Goal: Transaction & Acquisition: Book appointment/travel/reservation

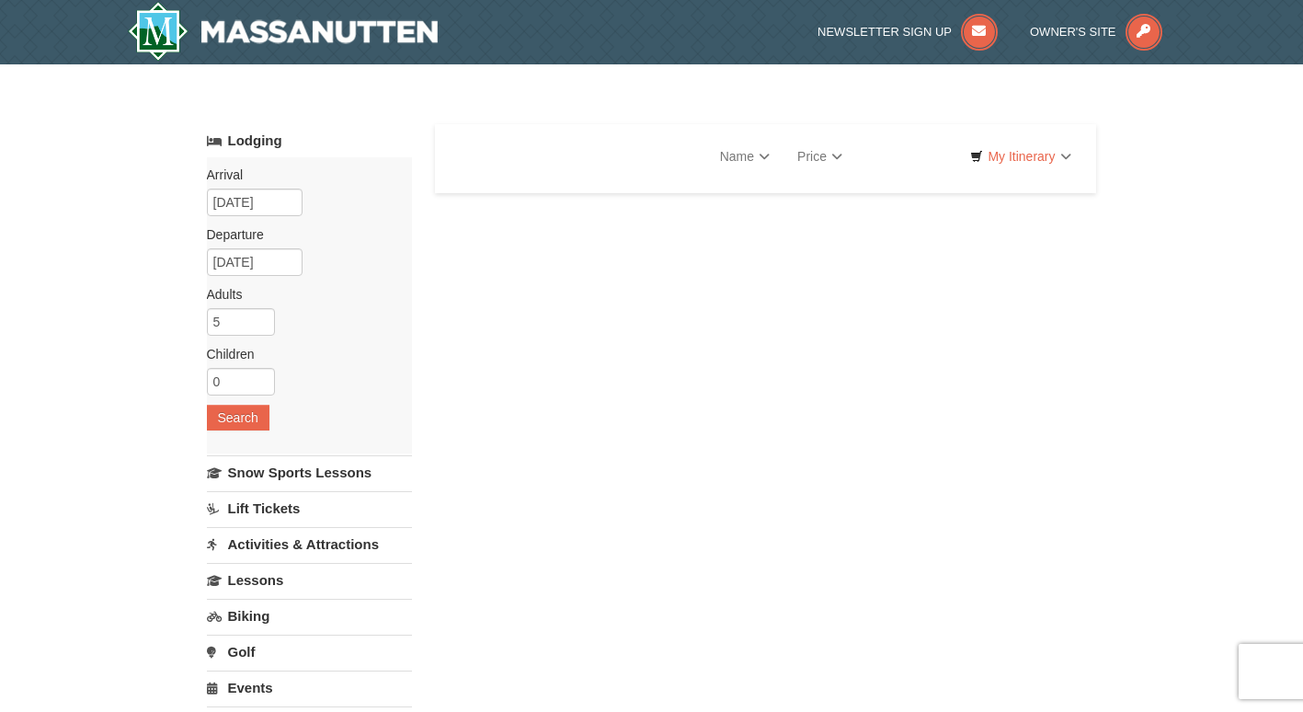
select select "10"
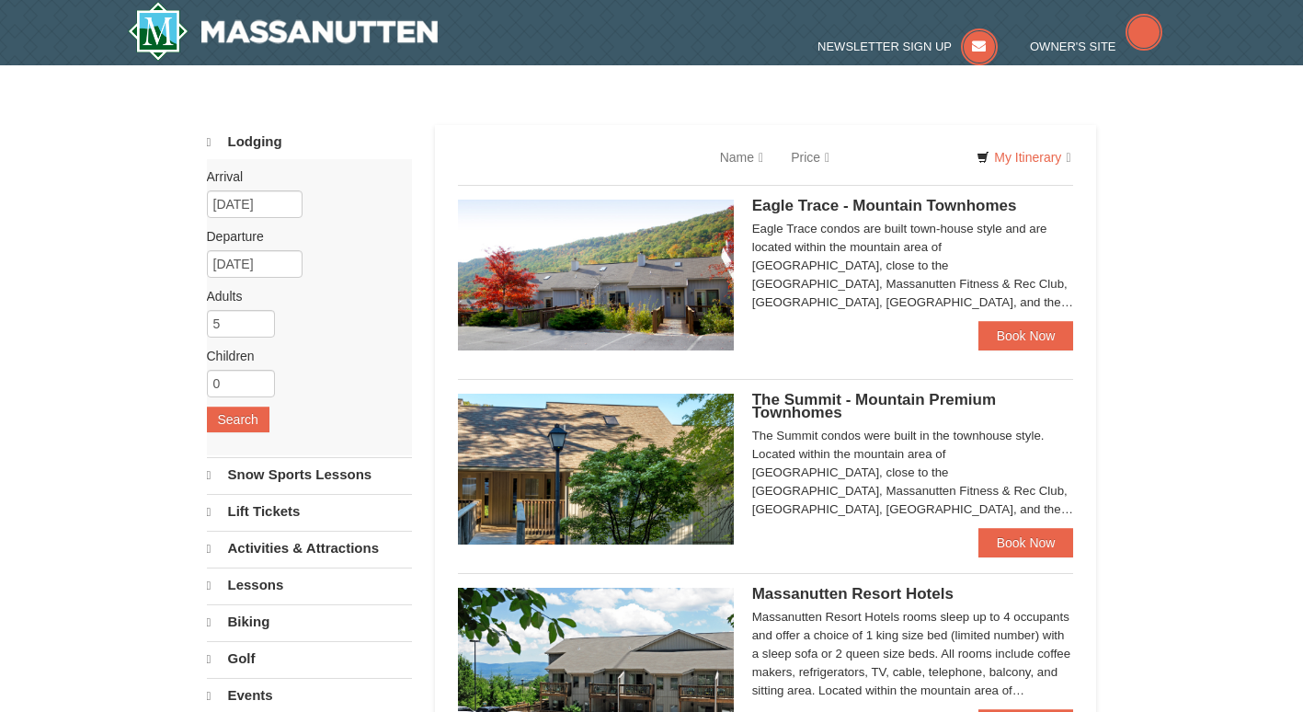
select select "10"
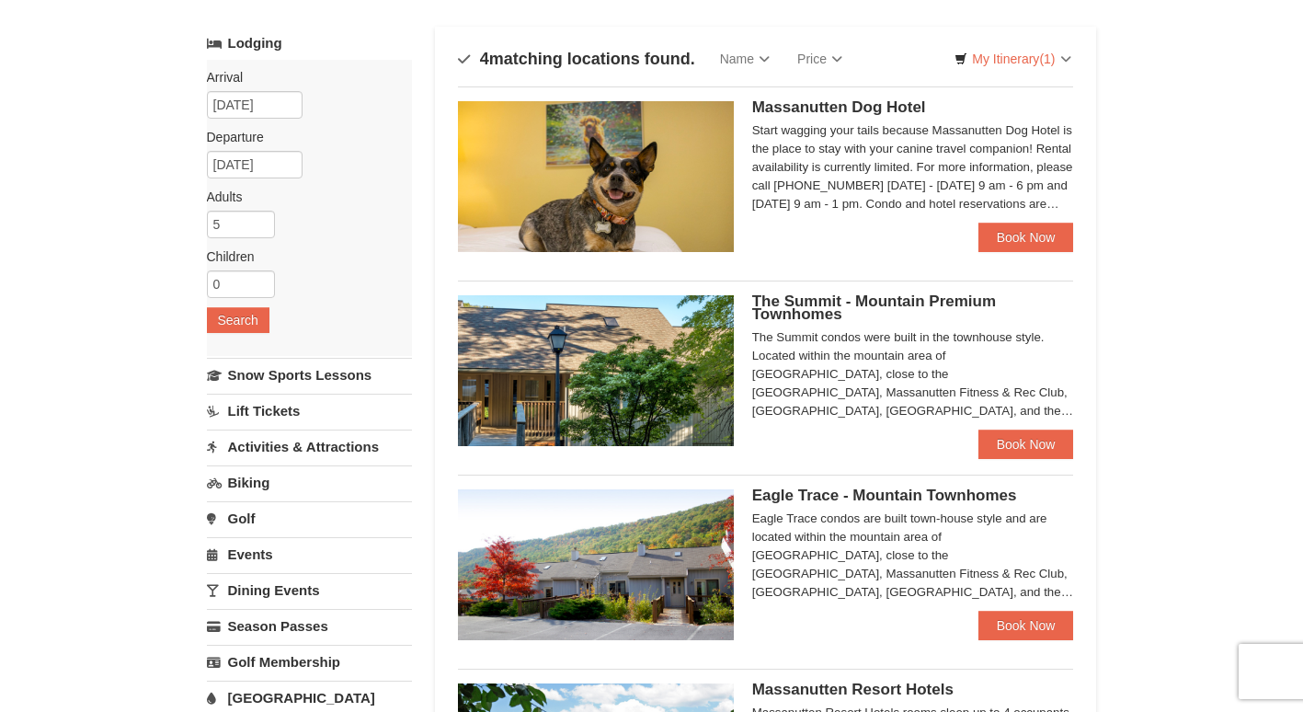
scroll to position [96, 0]
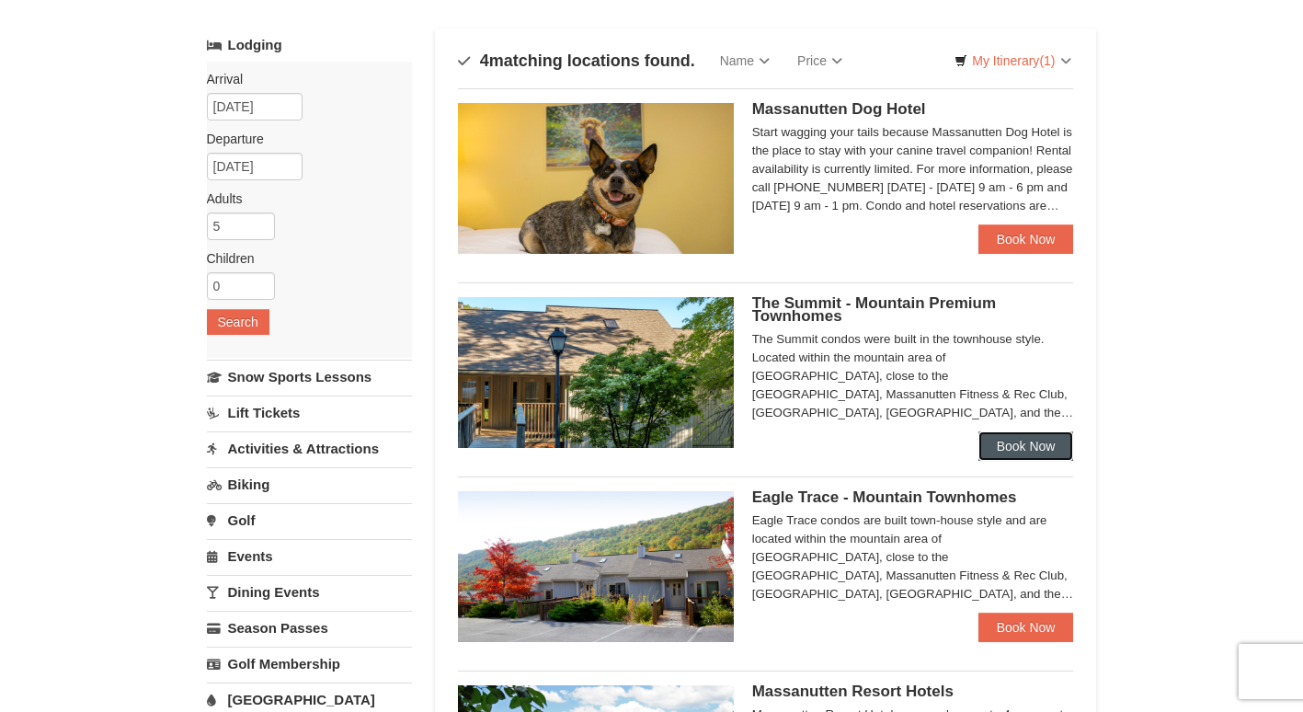
click at [1031, 448] on link "Book Now" at bounding box center [1026, 445] width 96 height 29
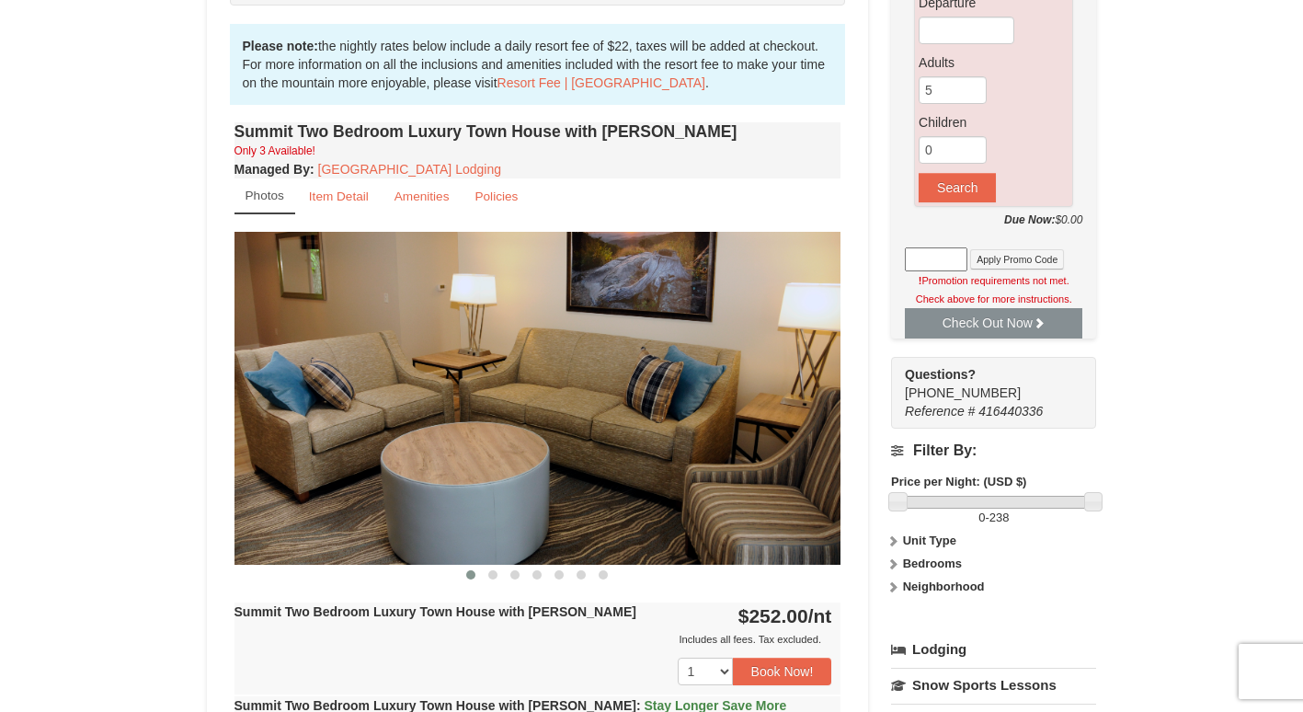
scroll to position [542, 0]
click at [802, 448] on img at bounding box center [537, 397] width 607 height 332
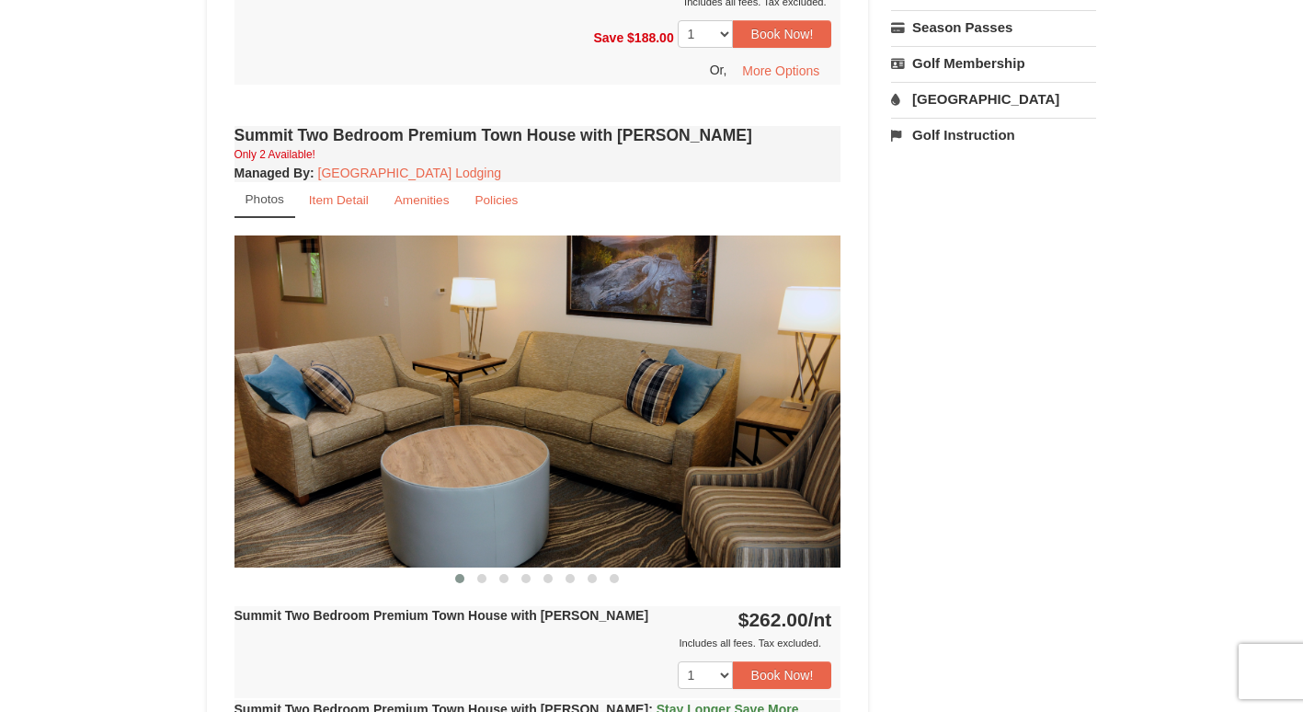
scroll to position [1438, 0]
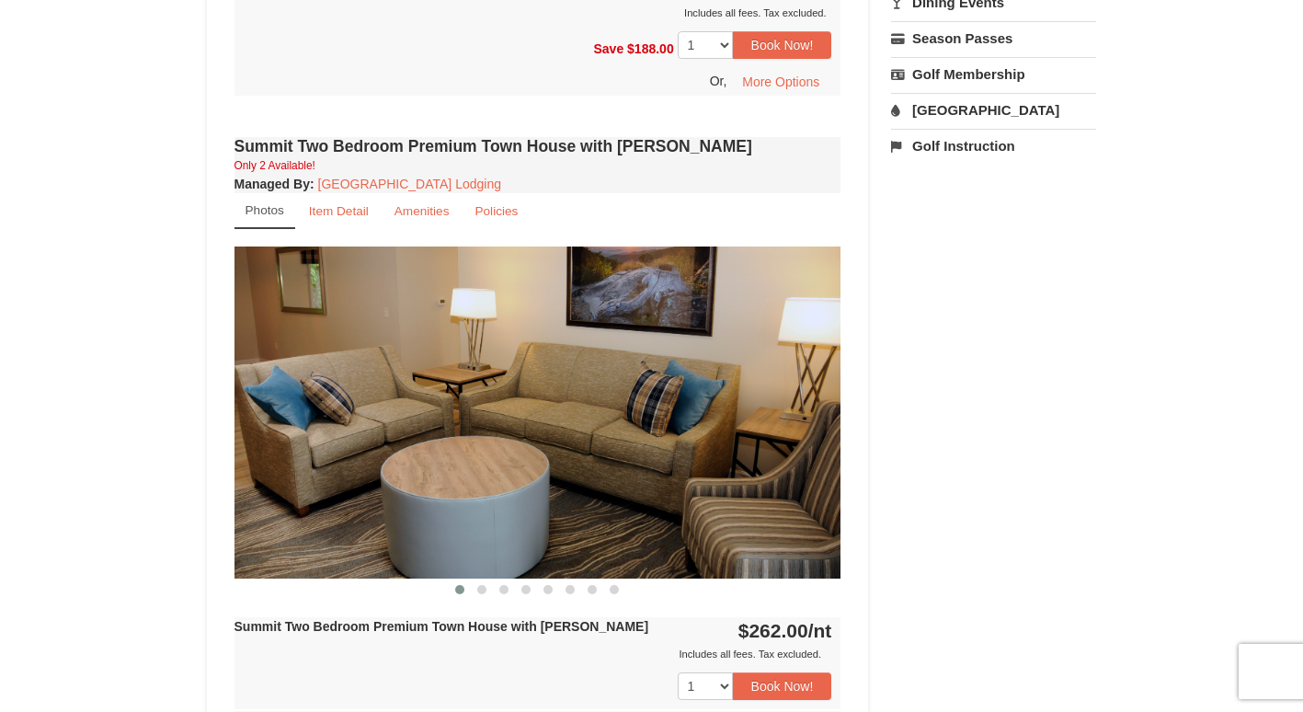
click at [770, 407] on img at bounding box center [537, 412] width 607 height 332
click at [804, 412] on img at bounding box center [537, 412] width 607 height 332
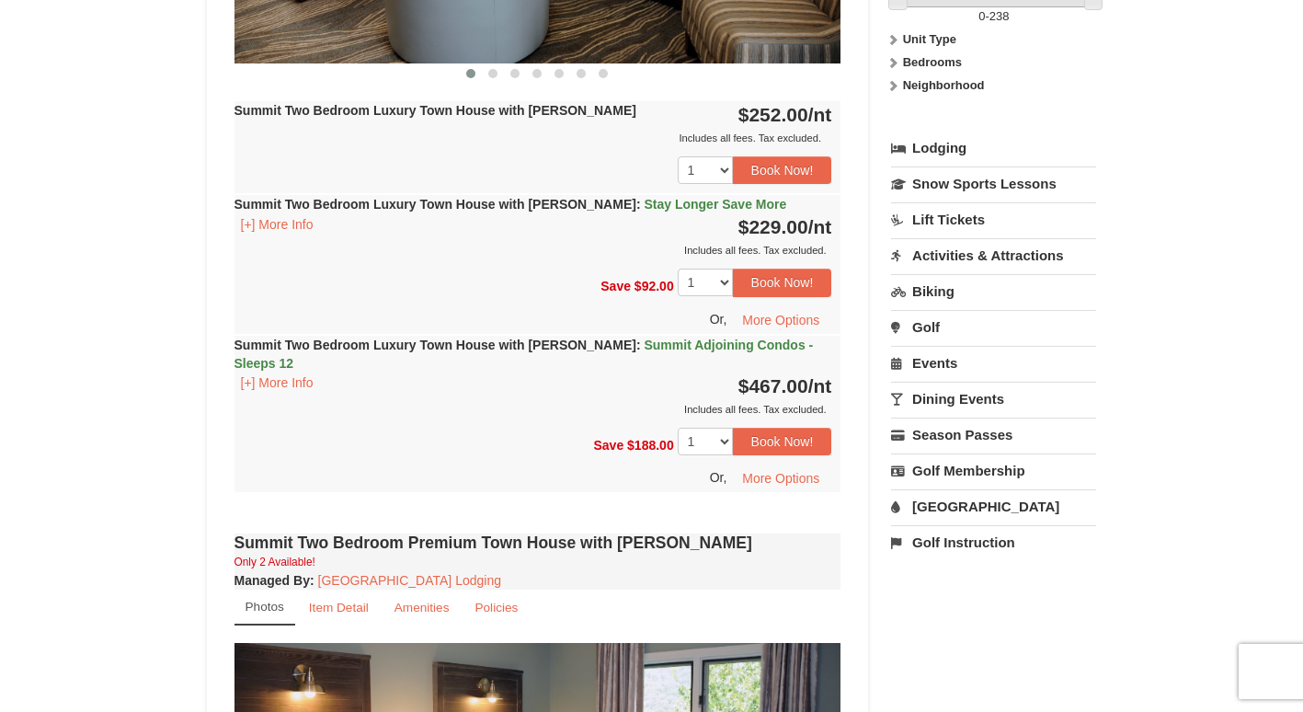
scroll to position [1040, 0]
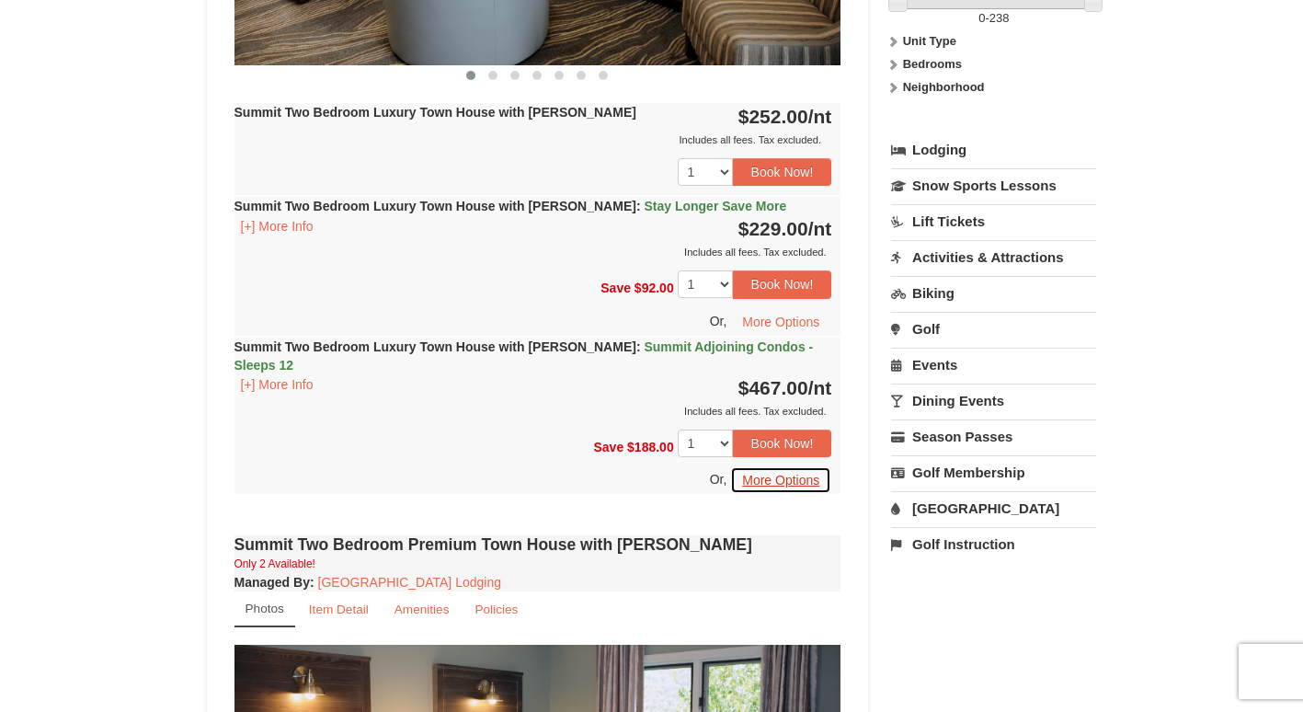
click at [782, 466] on button "More Options" at bounding box center [780, 480] width 101 height 28
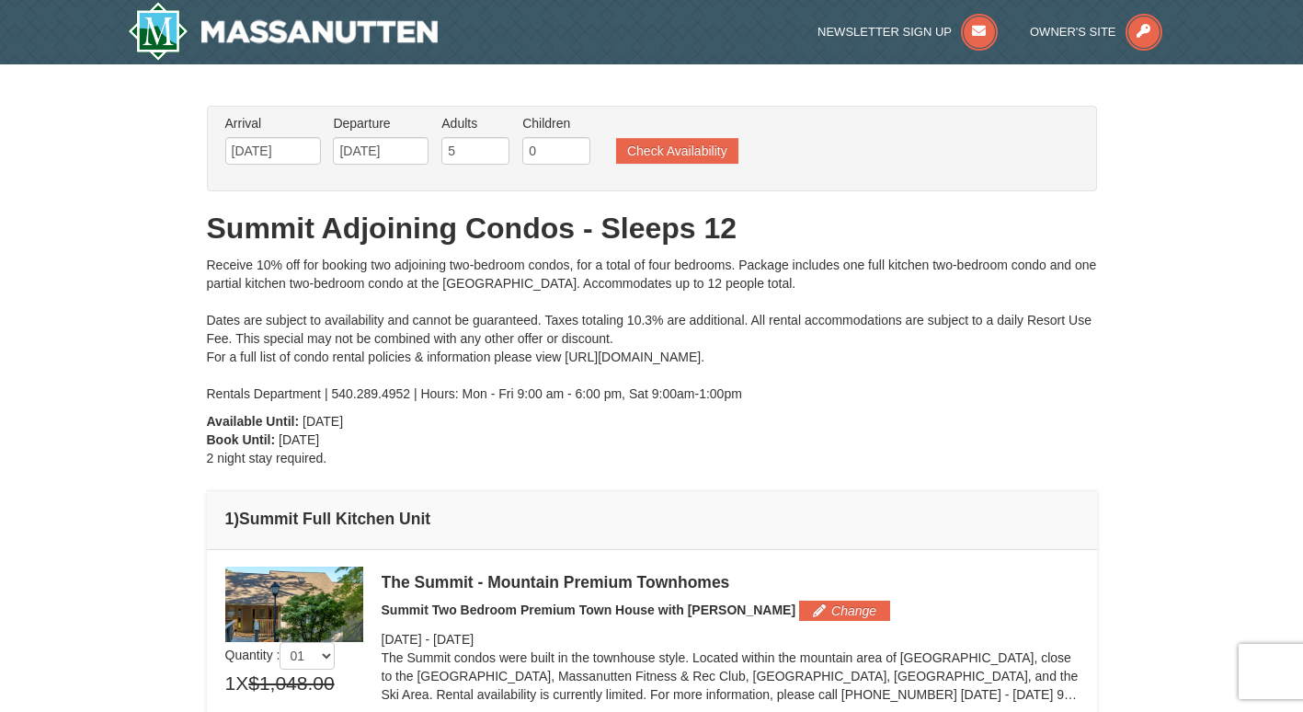
click at [707, 150] on button "Check Availability" at bounding box center [677, 151] width 122 height 26
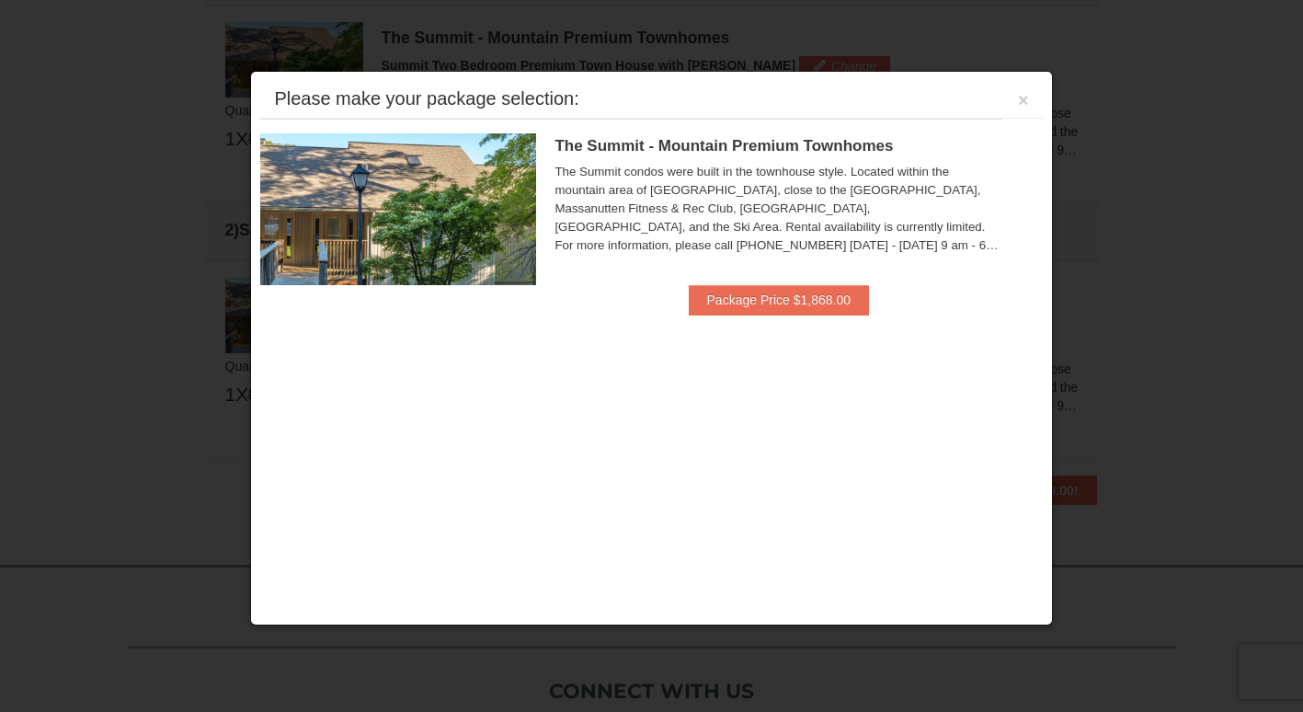
scroll to position [562, 0]
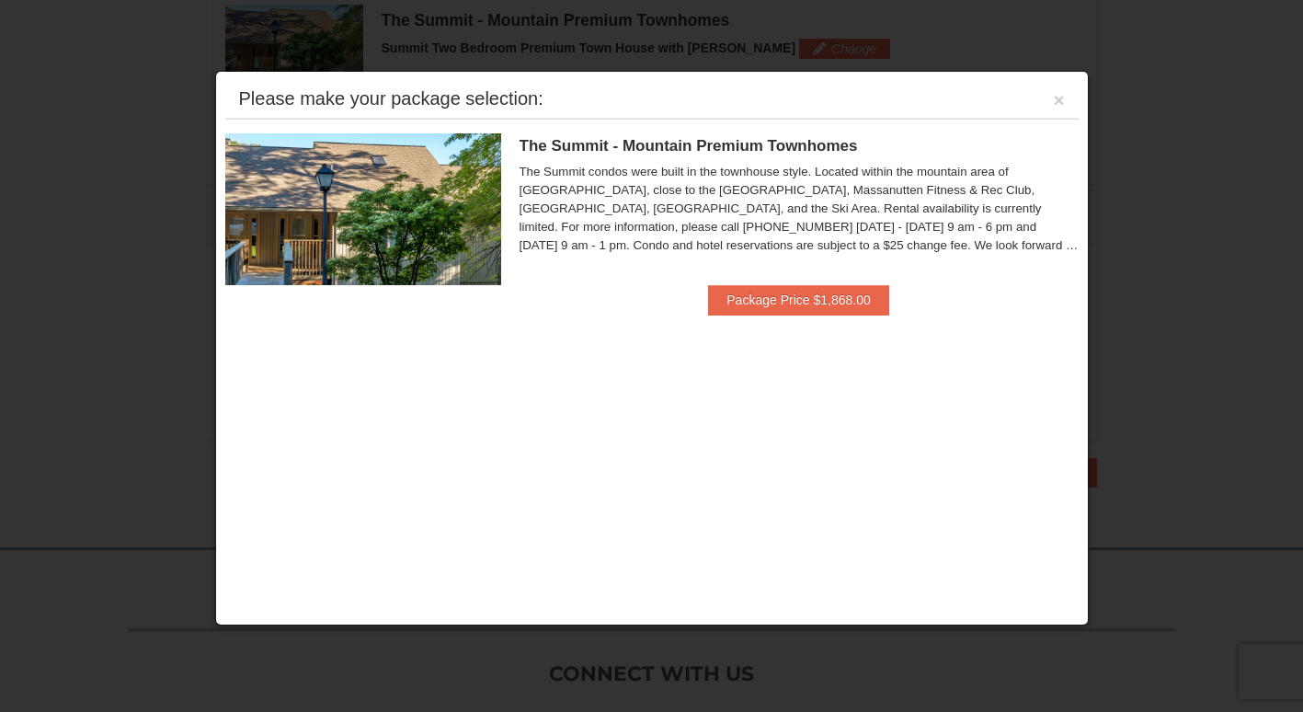
click at [819, 310] on button "Package Price $1,868.00" at bounding box center [798, 299] width 180 height 29
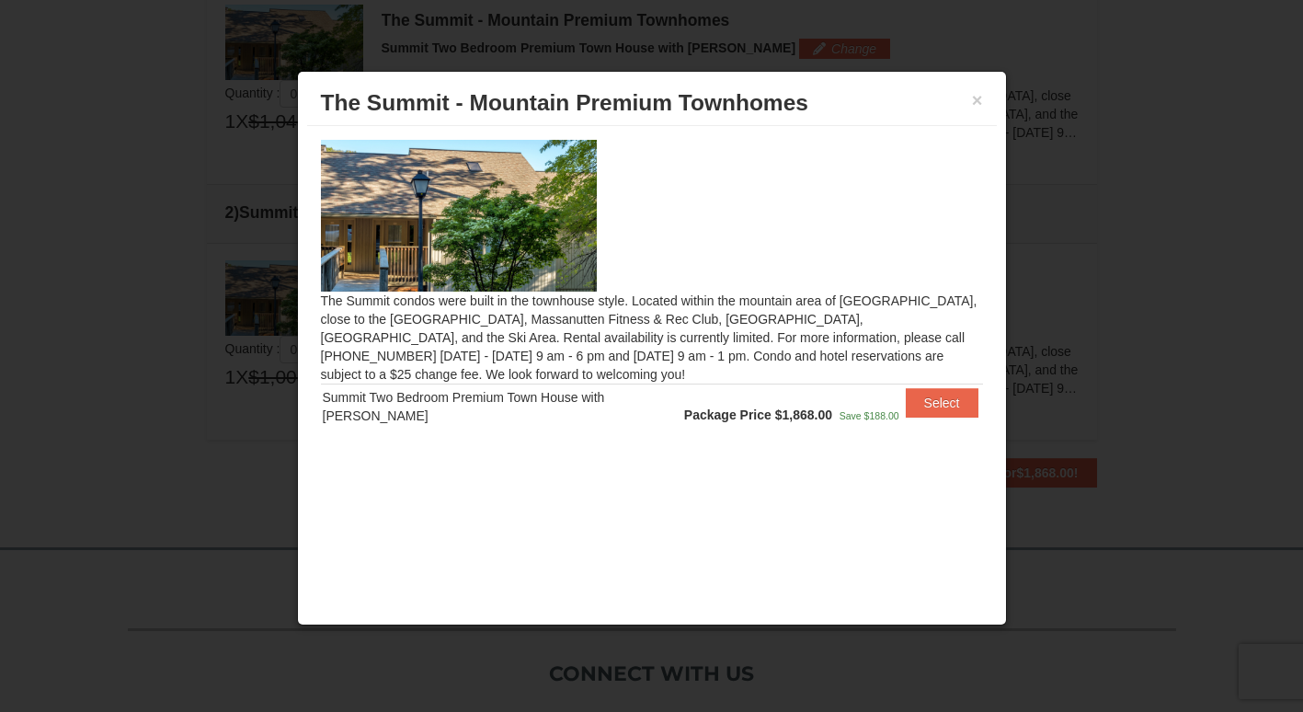
click at [692, 509] on div "× The Summit - Mountain Premium Townhomes The Summit condos were built in the t…" at bounding box center [652, 348] width 710 height 555
click at [977, 105] on button "×" at bounding box center [977, 100] width 11 height 18
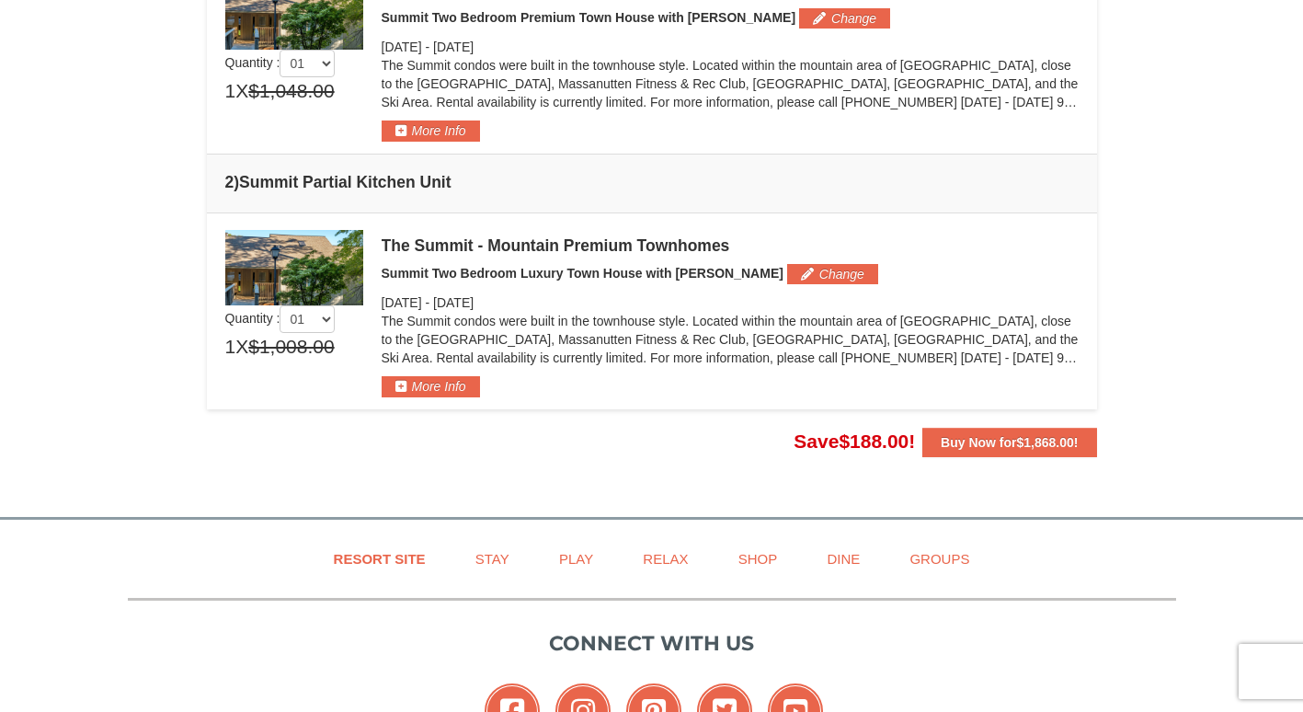
scroll to position [598, 0]
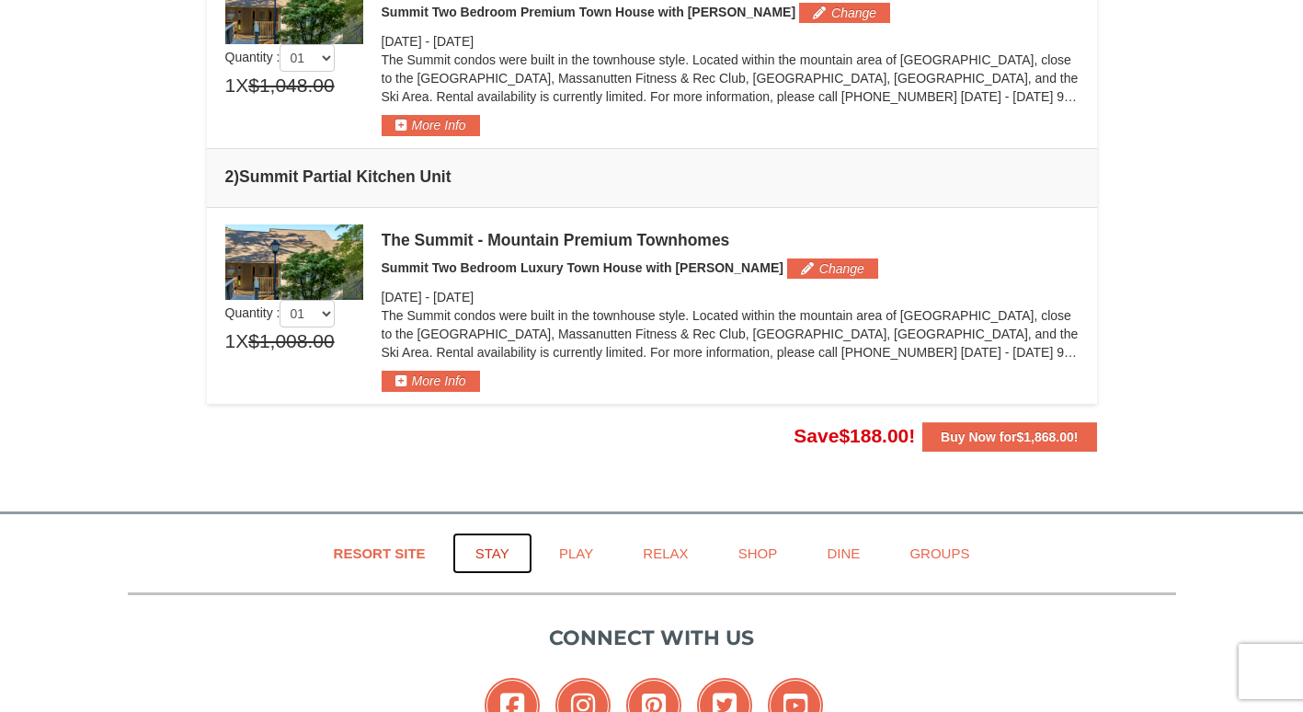
click at [506, 557] on link "Stay" at bounding box center [492, 552] width 80 height 41
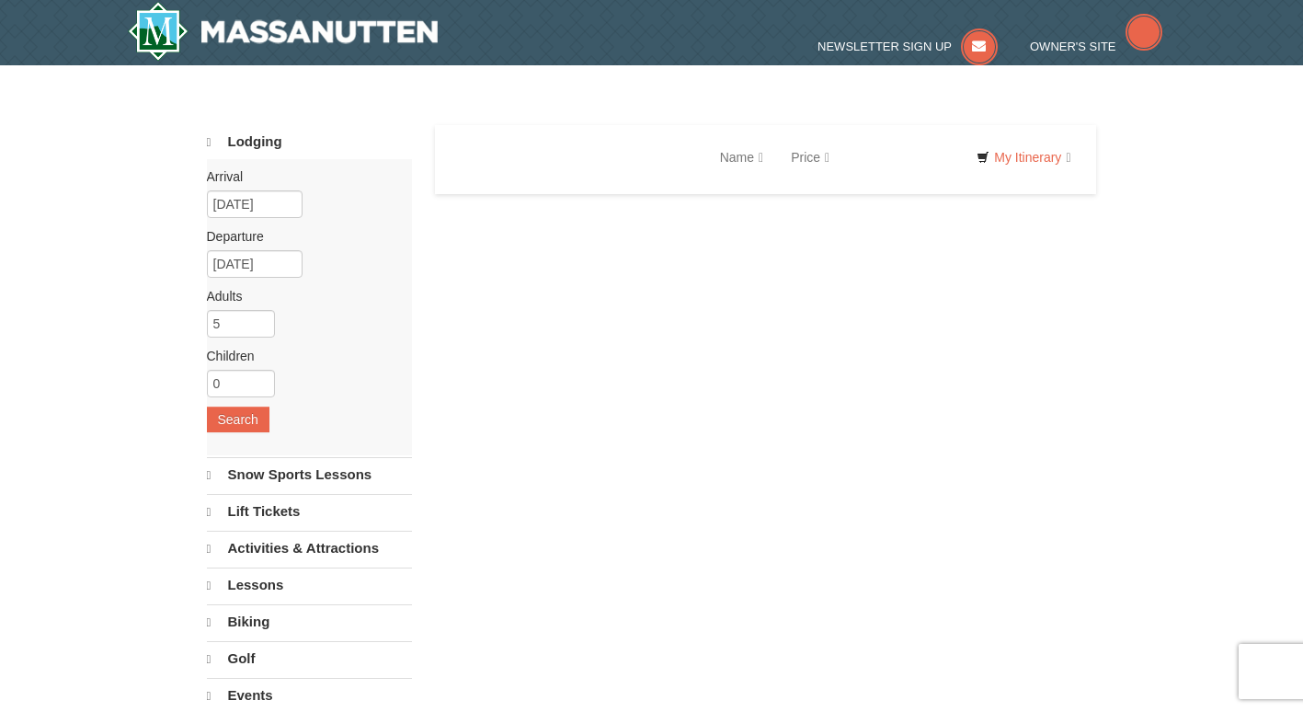
select select "10"
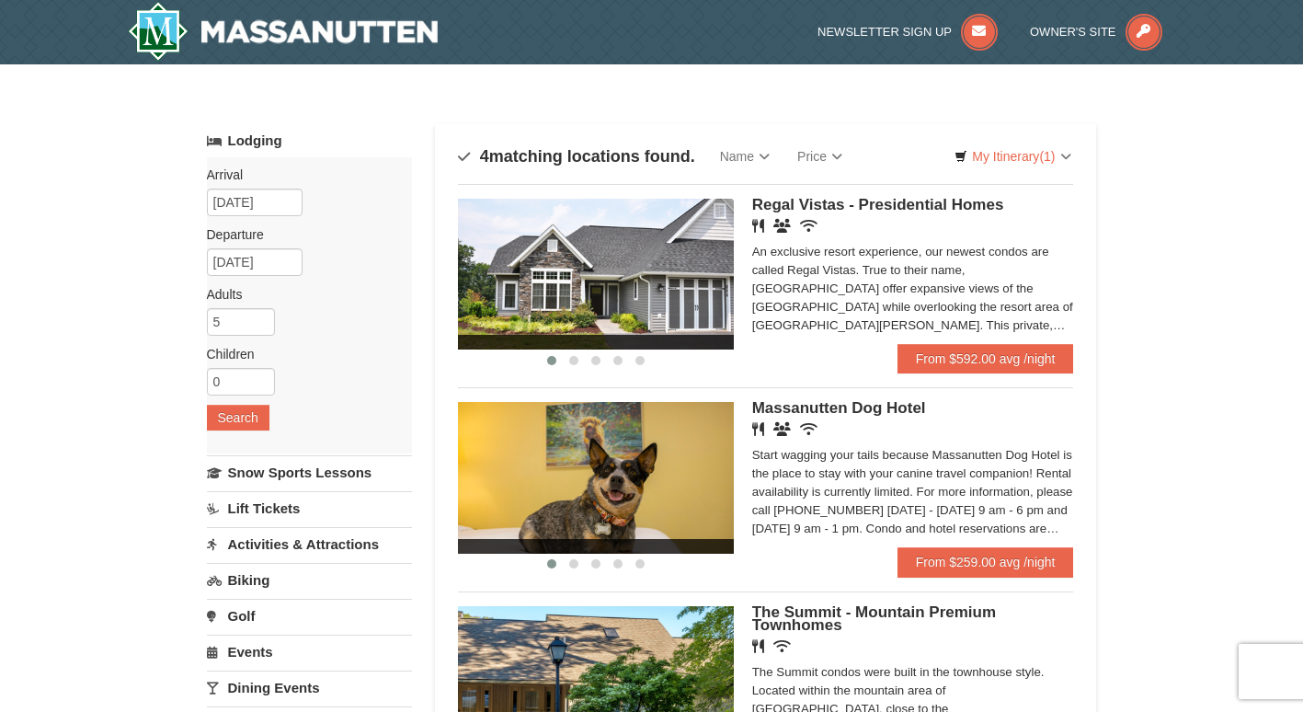
click at [892, 632] on h5 "The Summit - Mountain Premium Townhomes" at bounding box center [913, 619] width 322 height 26
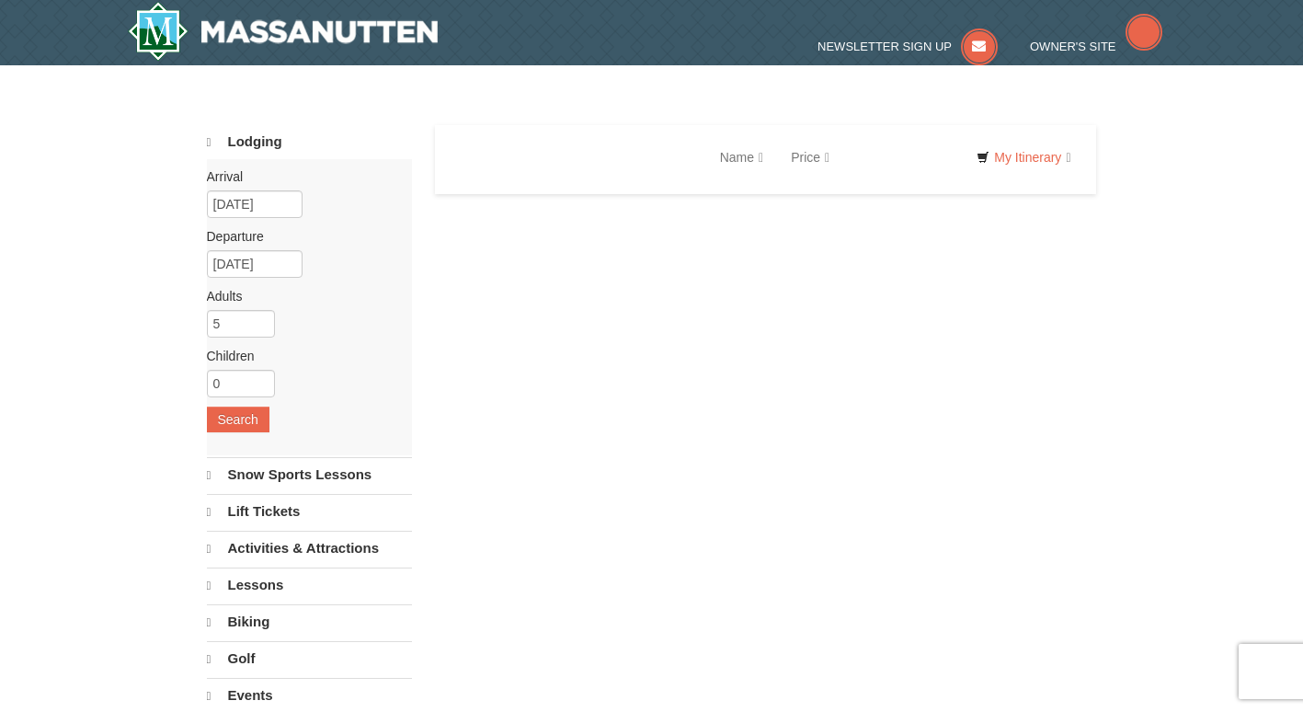
select select "10"
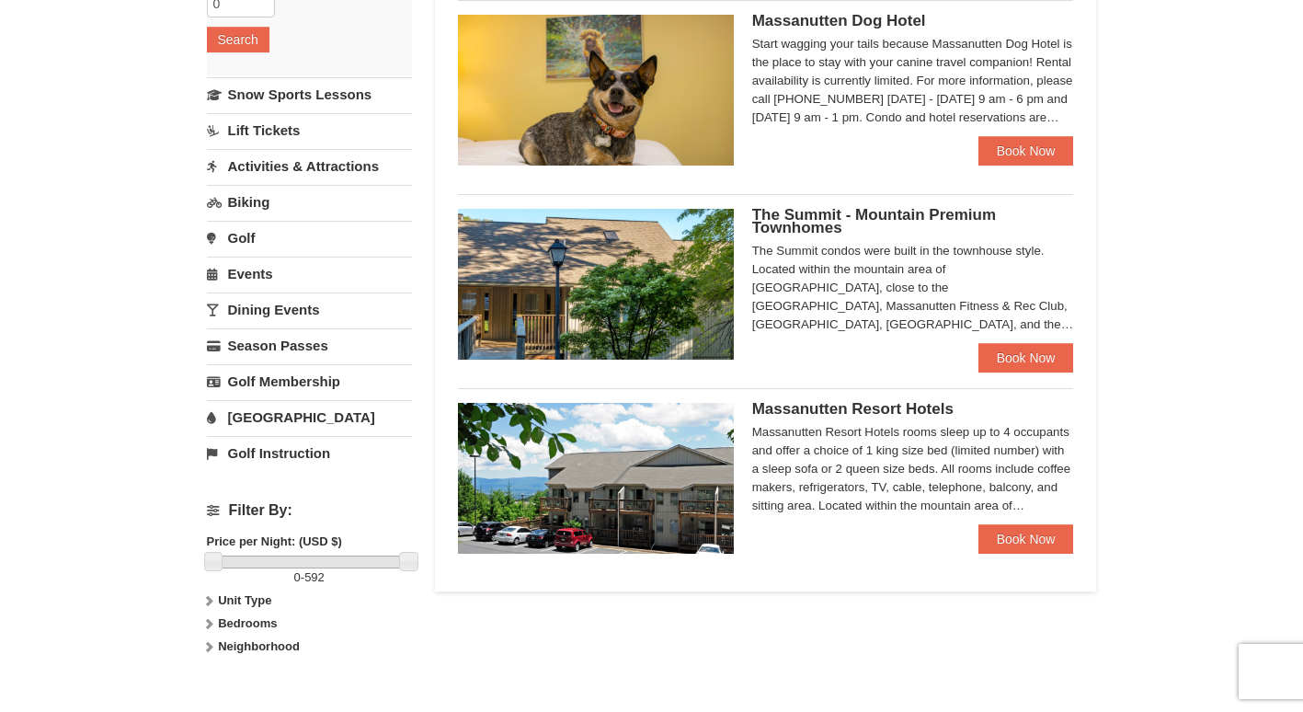
scroll to position [399, 0]
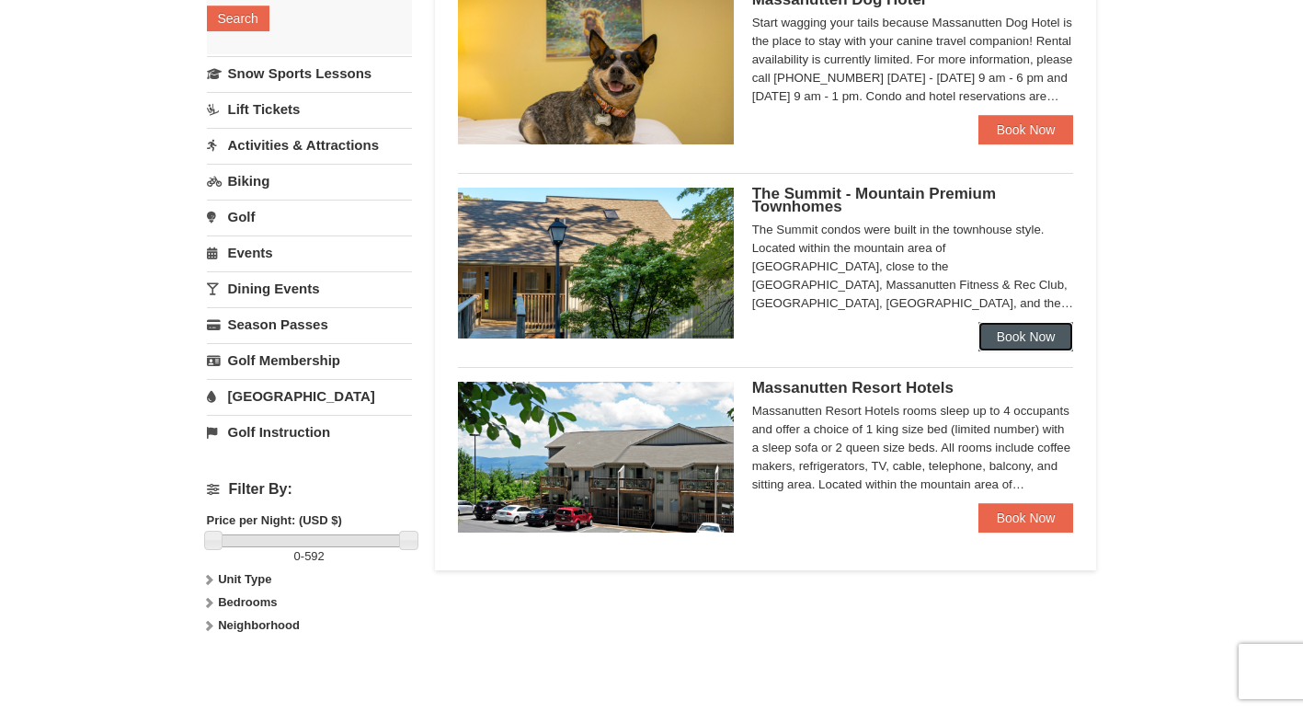
click at [1020, 340] on link "Book Now" at bounding box center [1026, 336] width 96 height 29
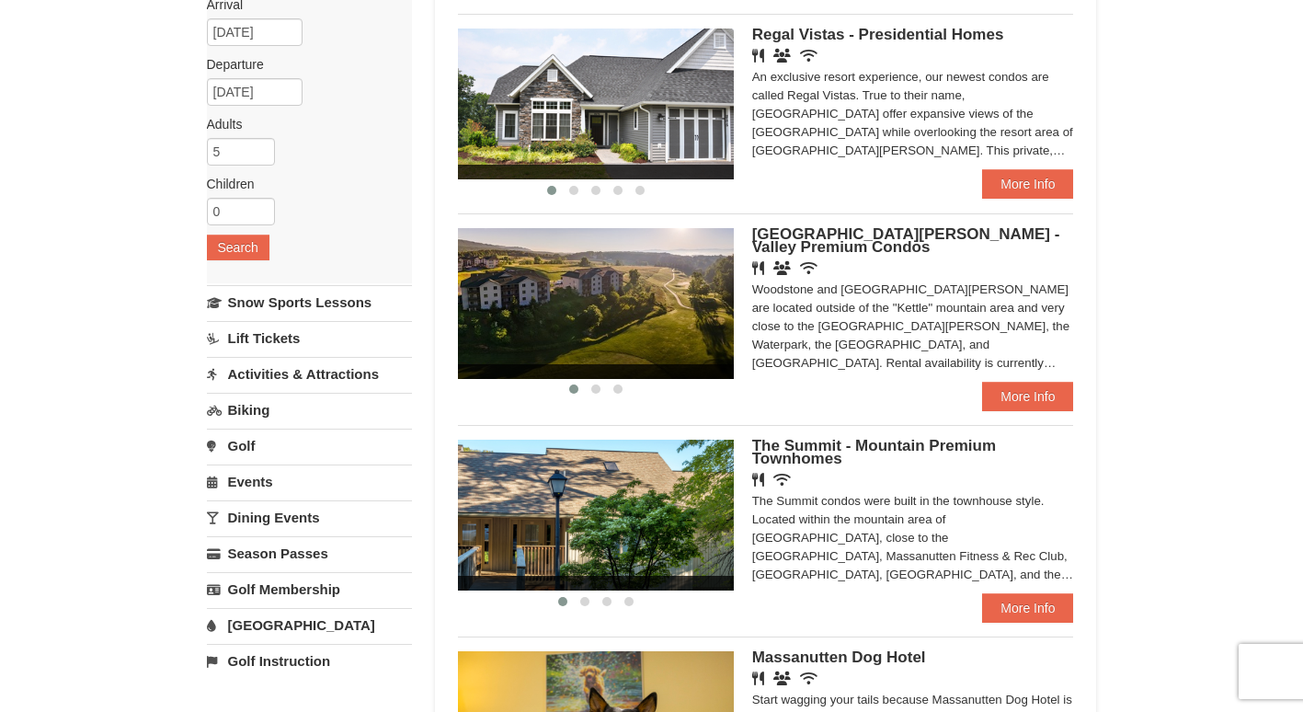
scroll to position [174, 0]
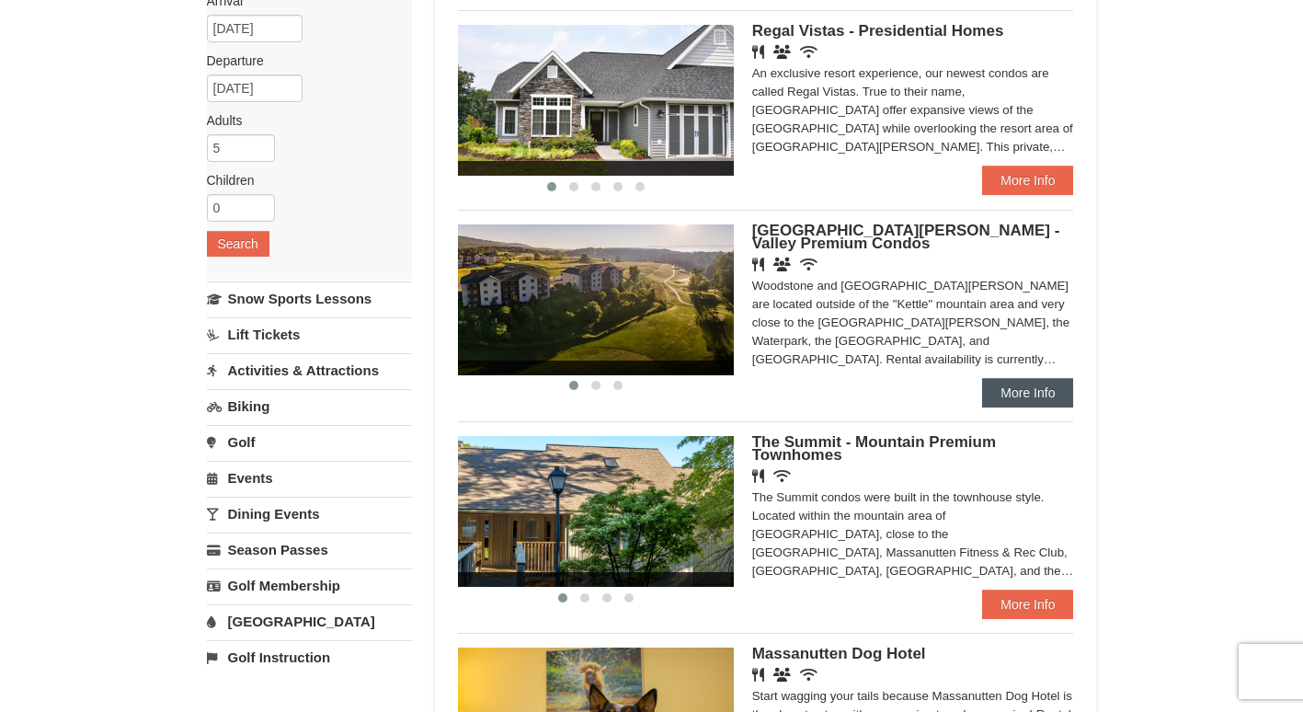
click at [1037, 407] on link "More Info" at bounding box center [1027, 392] width 91 height 29
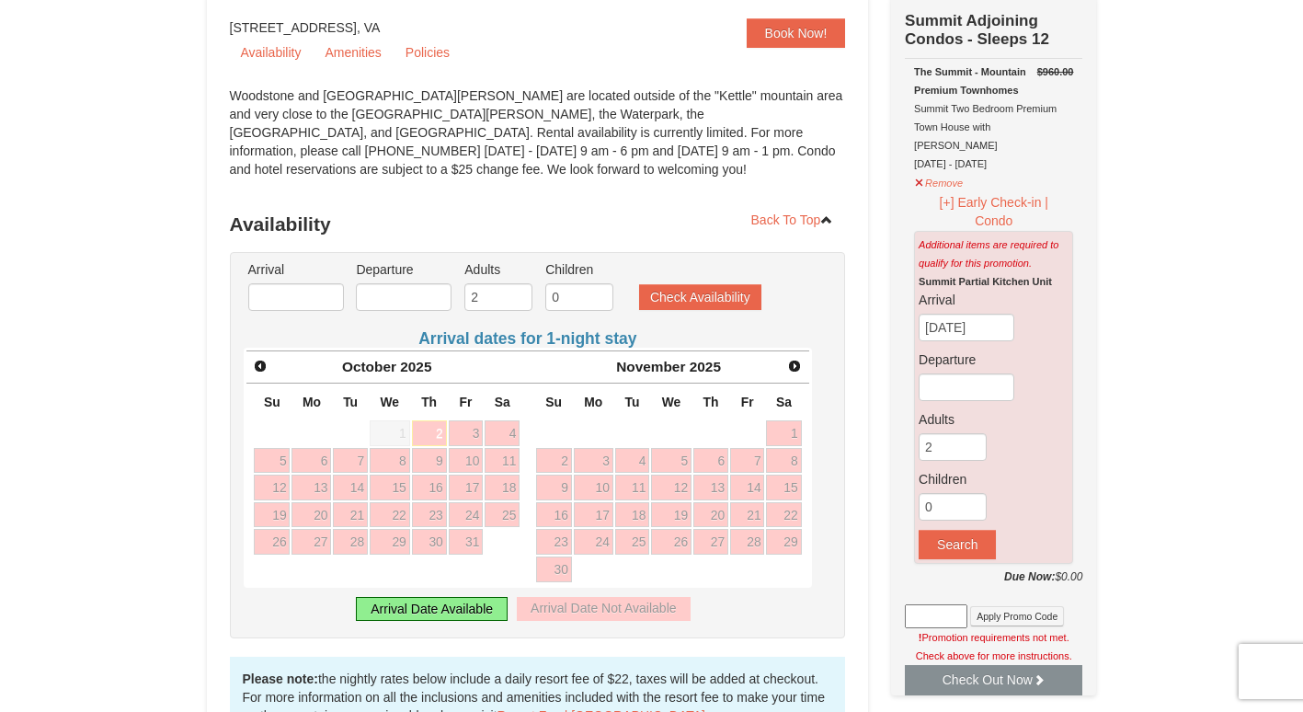
scroll to position [185, 0]
click at [800, 365] on span "Next" at bounding box center [794, 365] width 15 height 15
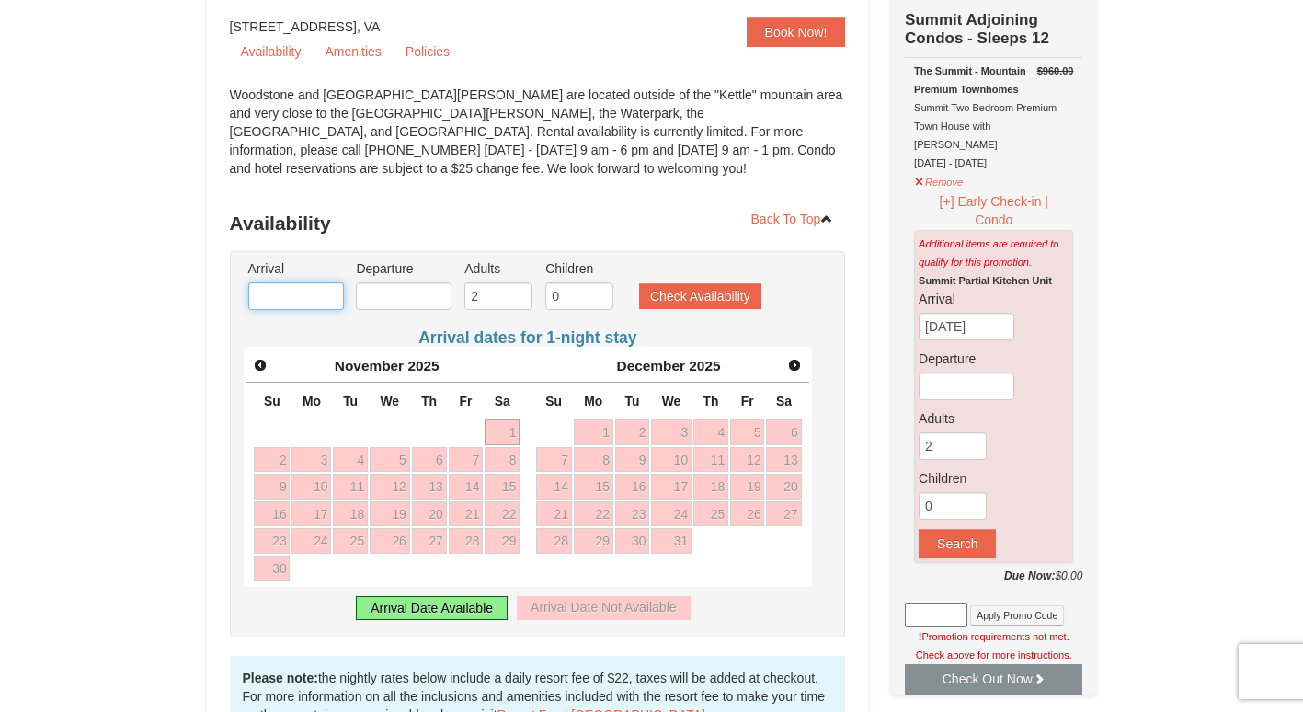
click at [297, 303] on input "text" at bounding box center [296, 296] width 96 height 28
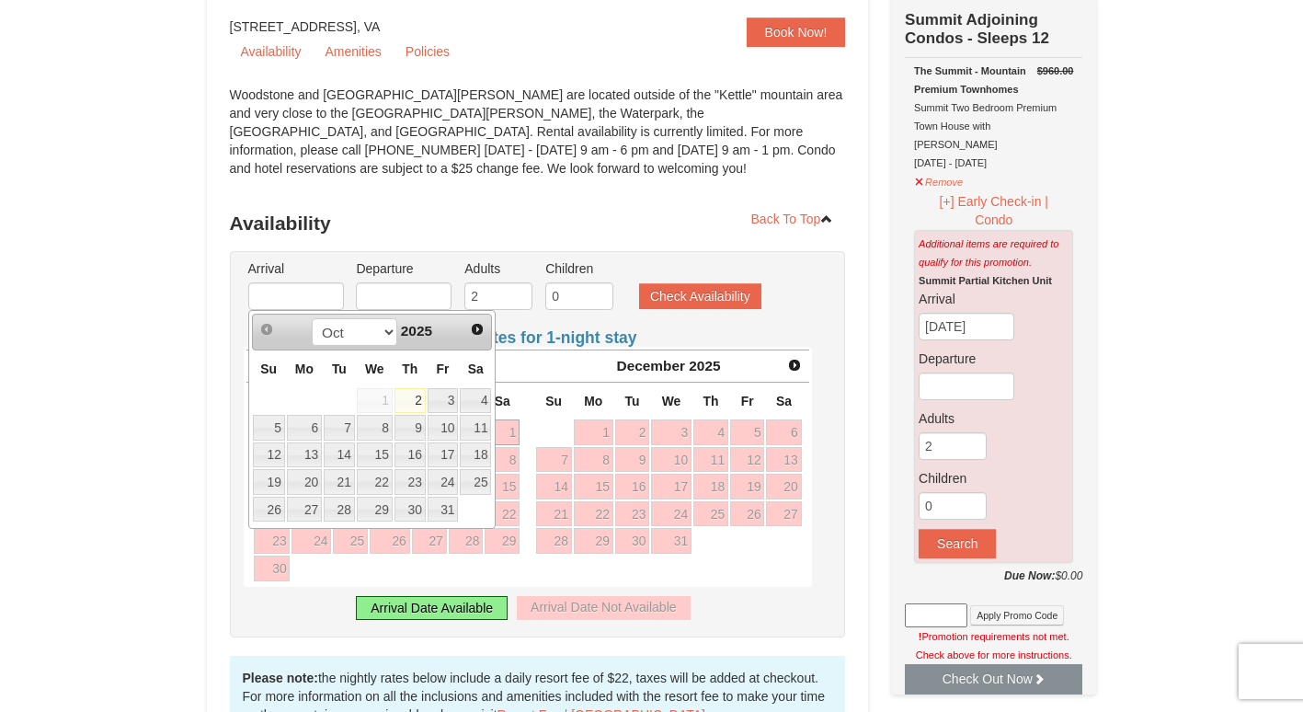
click at [477, 328] on span "Next" at bounding box center [477, 329] width 15 height 15
click at [476, 329] on span "Next" at bounding box center [477, 329] width 15 height 15
click at [415, 455] on link "18" at bounding box center [410, 455] width 31 height 26
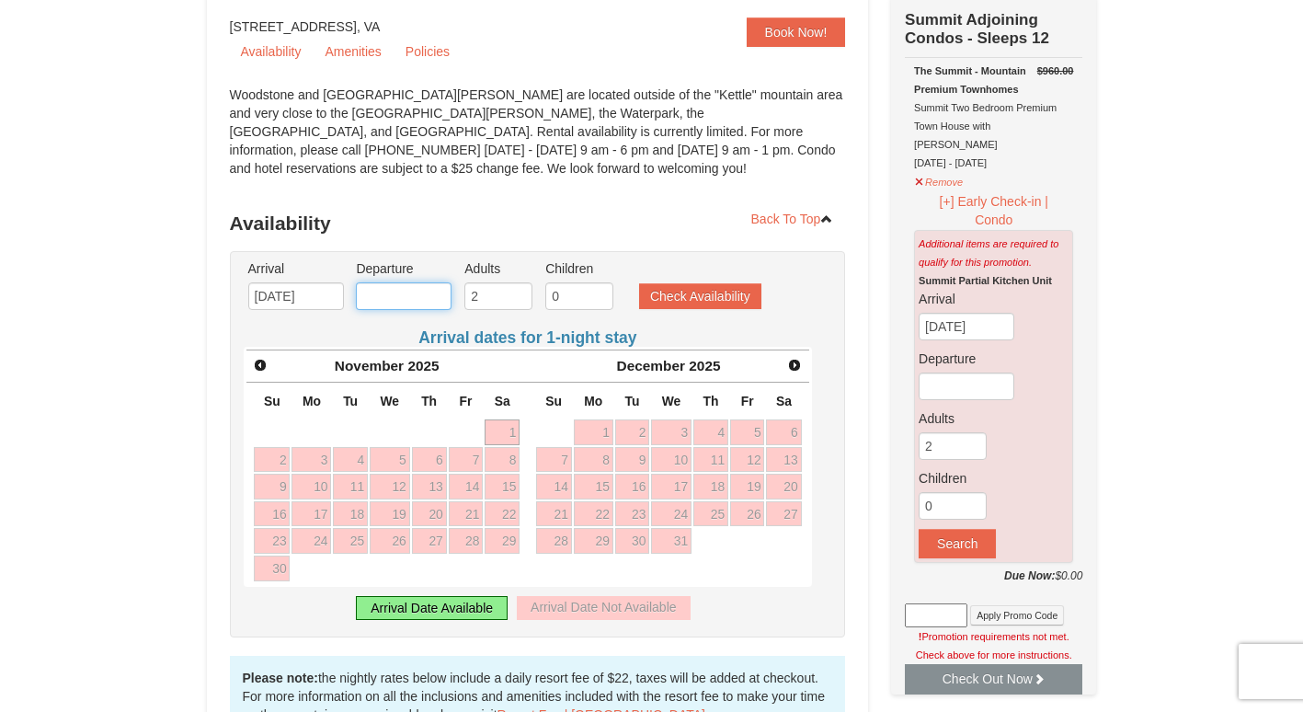
click at [425, 298] on input "text" at bounding box center [404, 296] width 96 height 28
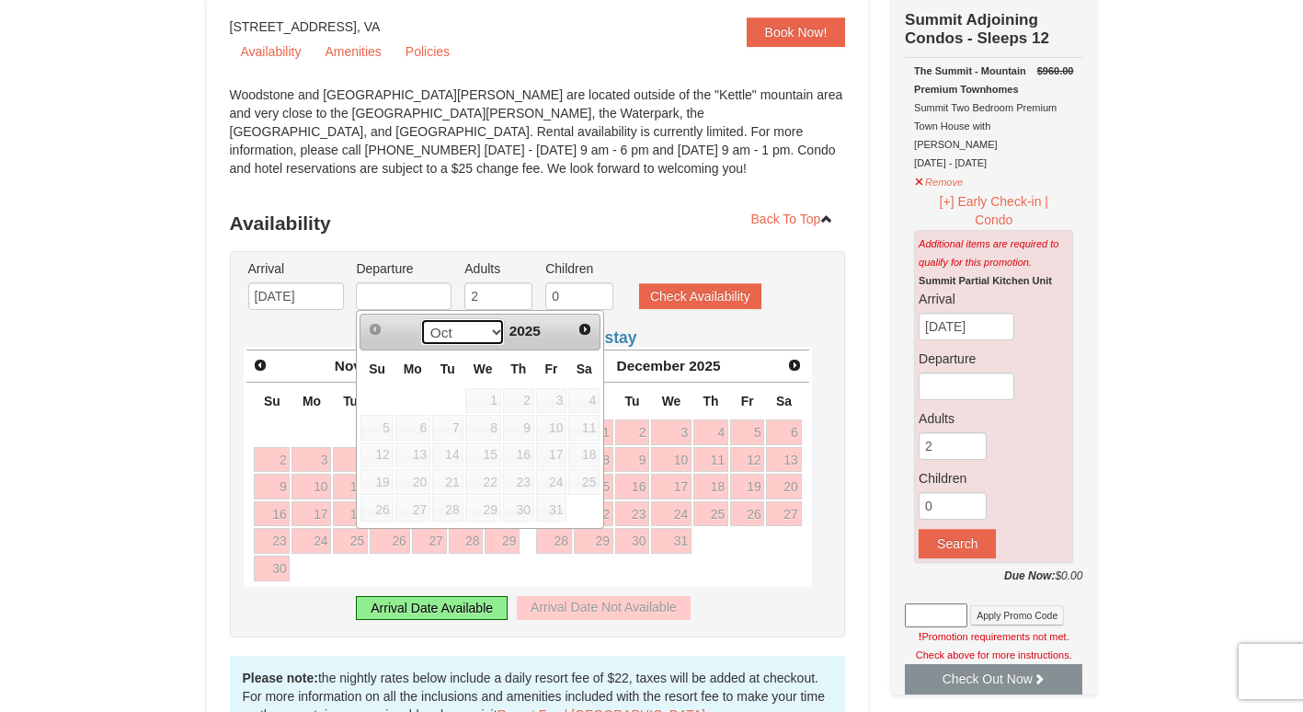
click at [482, 337] on select "Oct Nov Dec" at bounding box center [463, 332] width 86 height 28
click at [478, 337] on select "Oct Nov Dec" at bounding box center [463, 332] width 86 height 28
click at [420, 318] on select "Oct Nov Dec" at bounding box center [463, 332] width 86 height 28
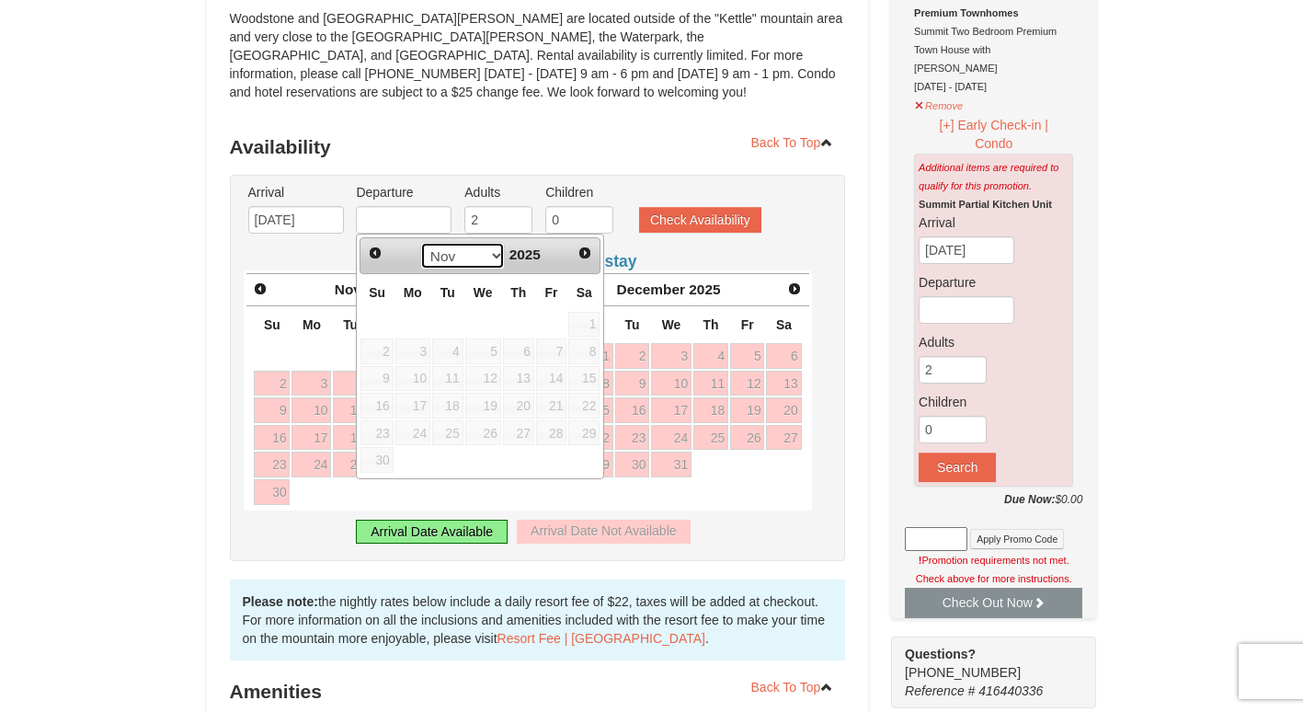
scroll to position [264, 0]
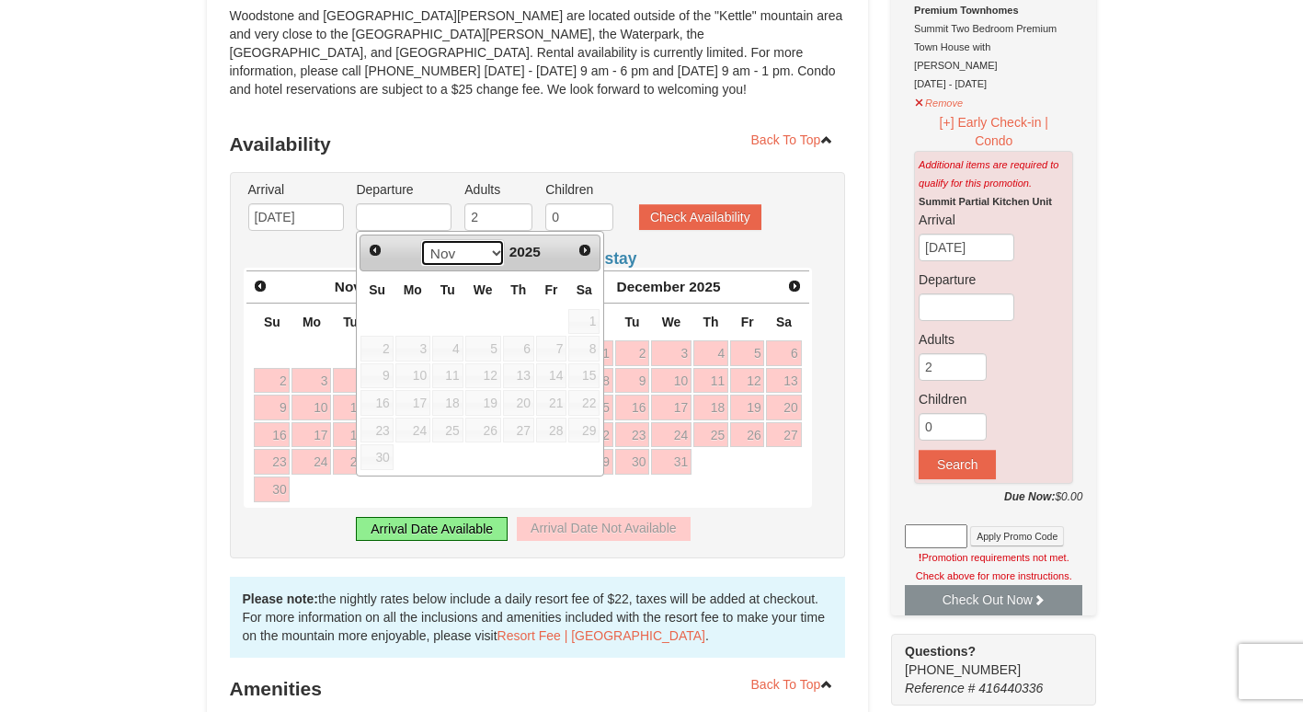
click at [487, 257] on select "Oct Nov Dec" at bounding box center [463, 253] width 86 height 28
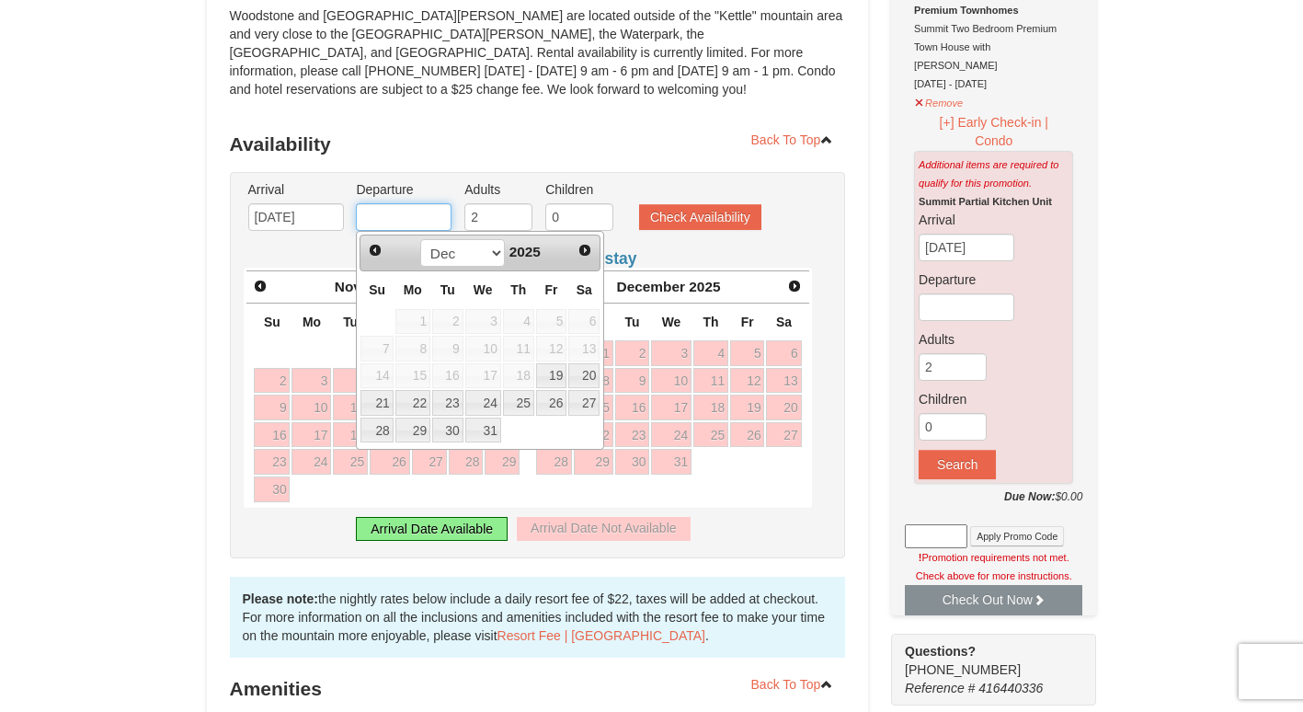
click at [383, 452] on link "26" at bounding box center [390, 462] width 40 height 26
type input "11/26/2025"
type input "[DATE]"
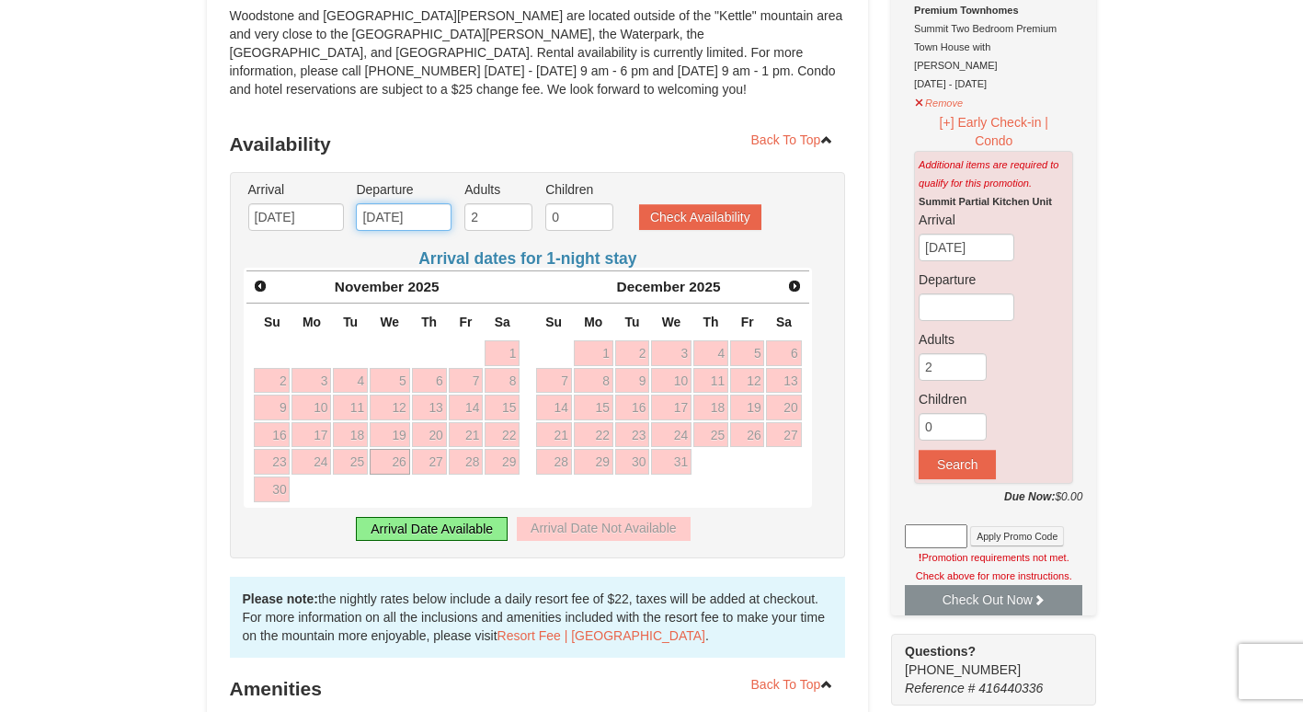
click at [420, 217] on input "[DATE]" at bounding box center [404, 217] width 96 height 28
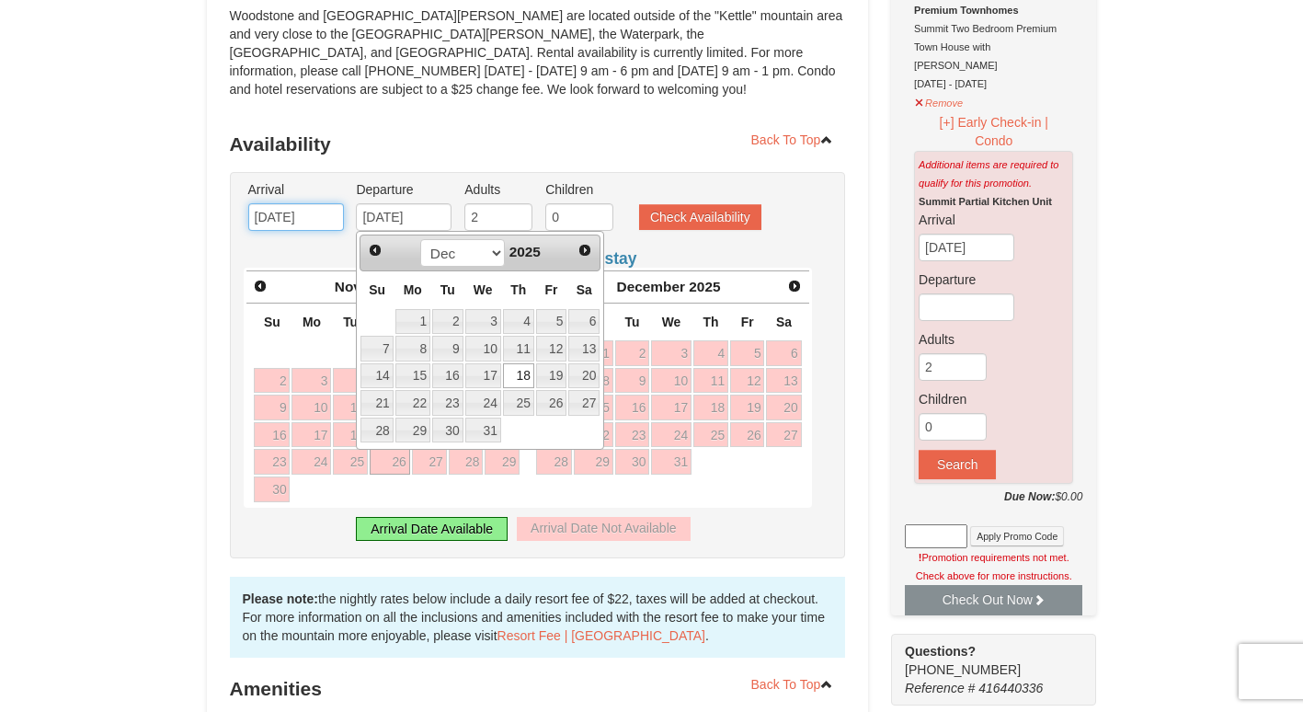
click at [295, 224] on input "11/26/2025" at bounding box center [296, 217] width 96 height 28
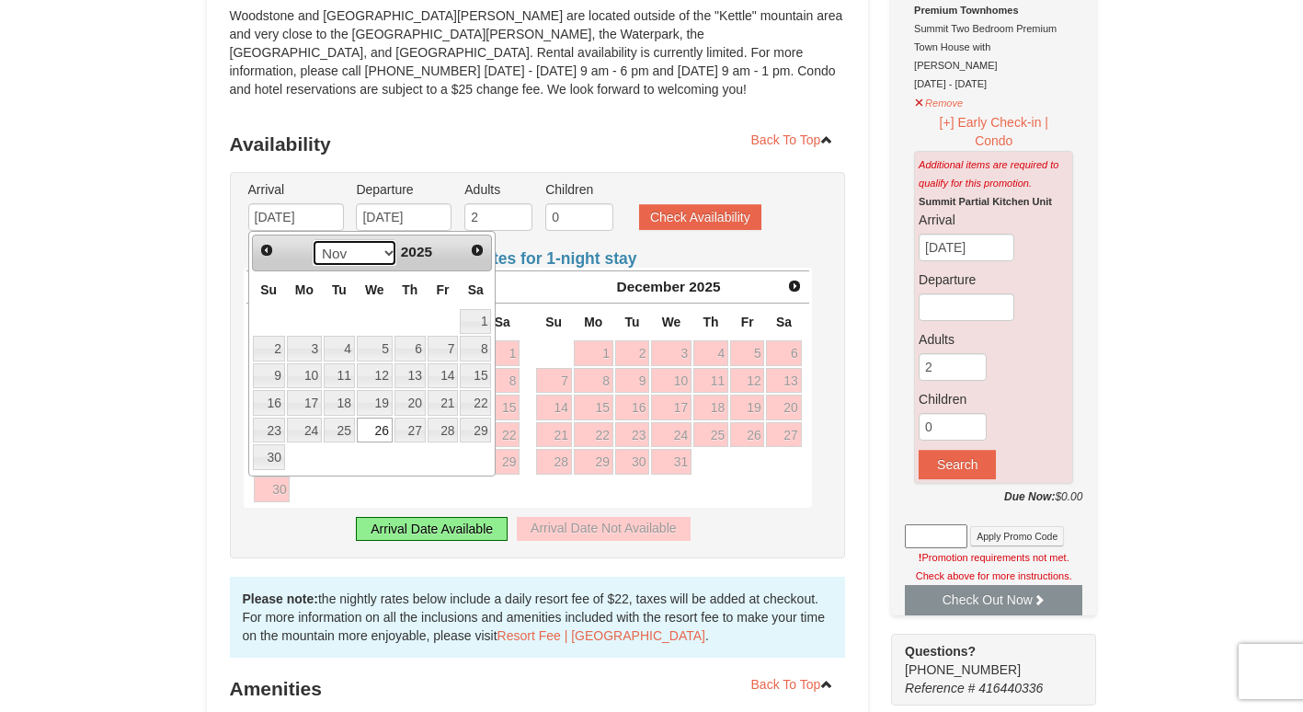
click at [381, 253] on select "Oct Nov Dec" at bounding box center [355, 253] width 86 height 28
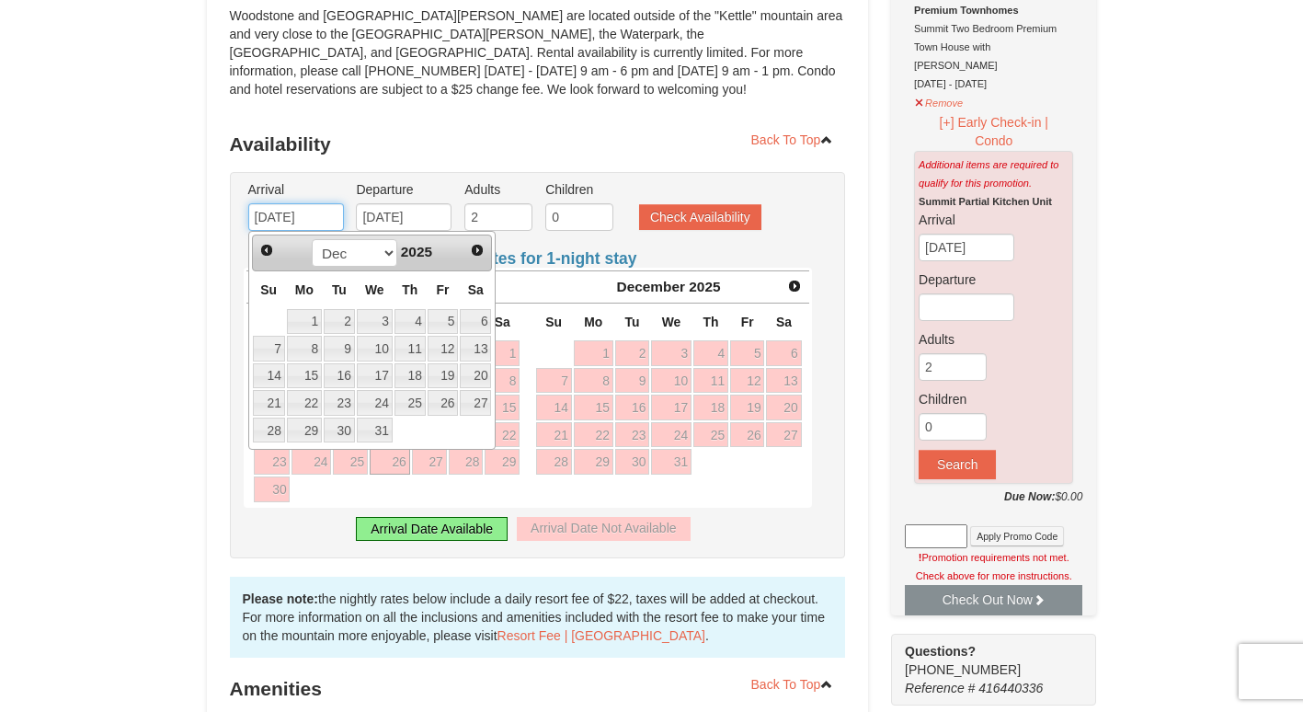
click at [415, 377] on link "18" at bounding box center [410, 376] width 31 height 26
type input "[DATE]"
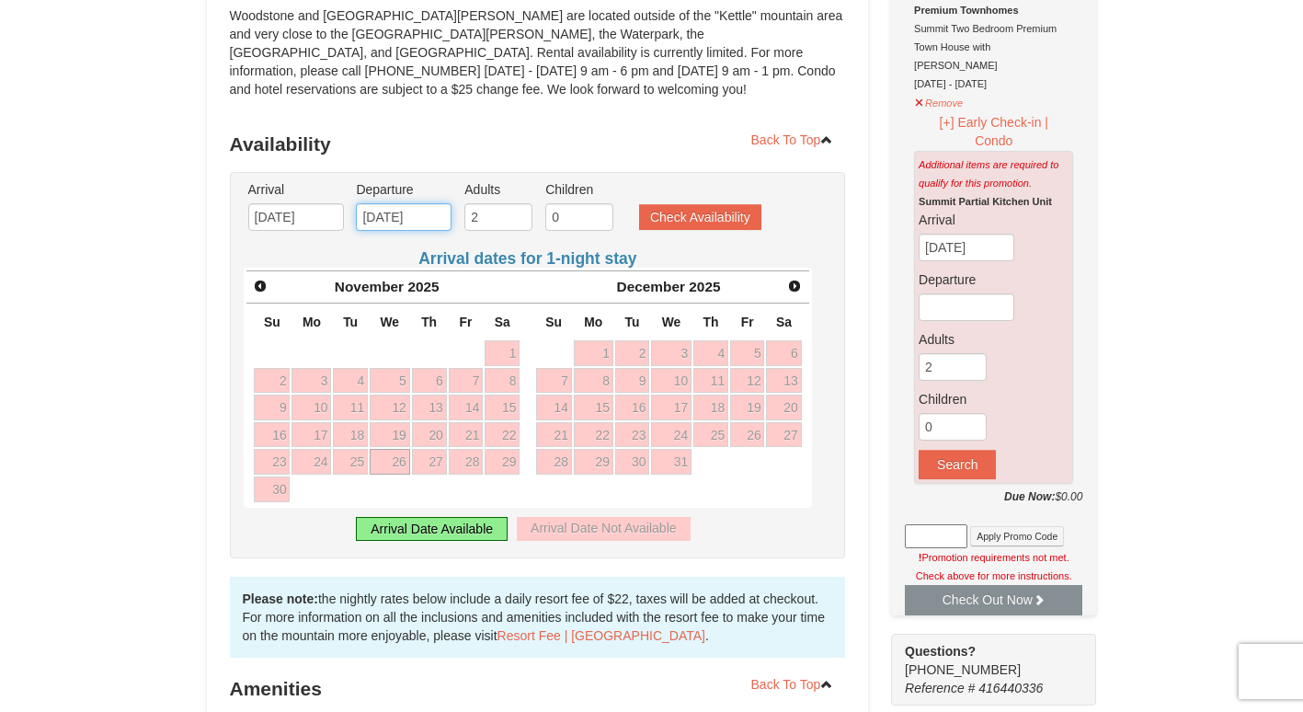
click at [425, 221] on input "[DATE]" at bounding box center [404, 217] width 96 height 28
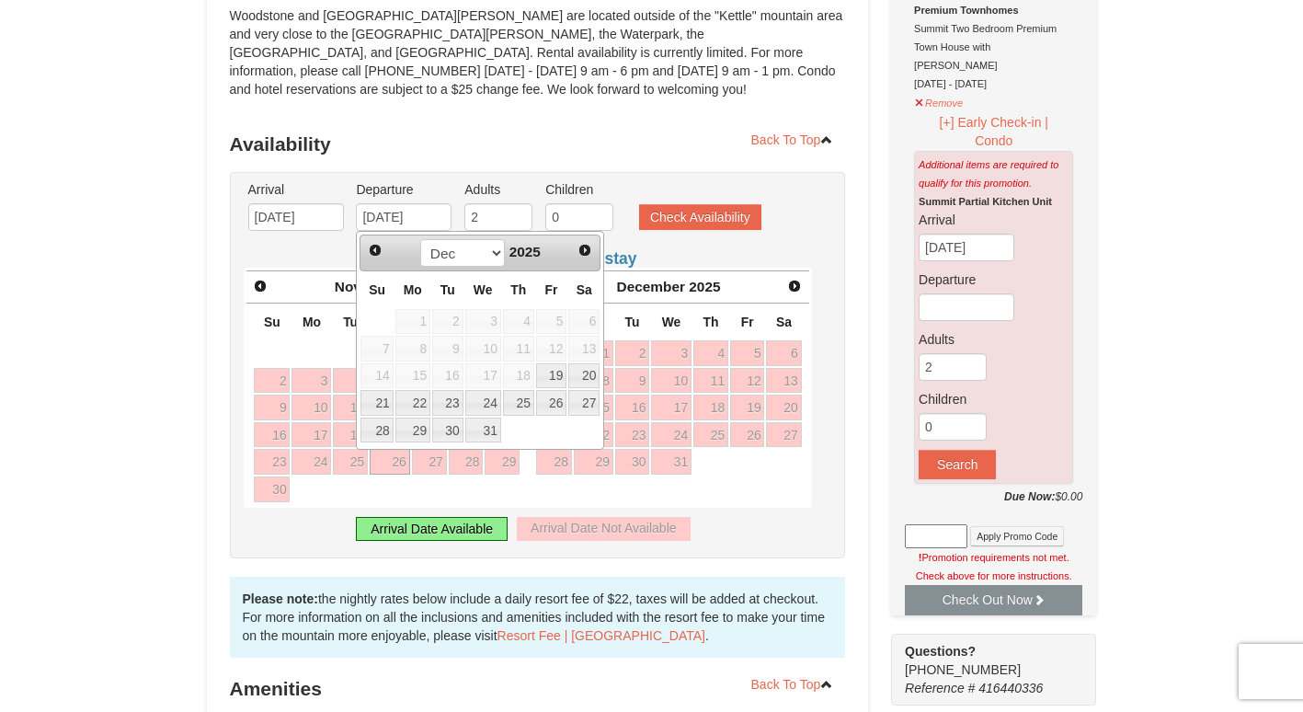
click at [424, 409] on link "22" at bounding box center [412, 403] width 35 height 26
type input "[DATE]"
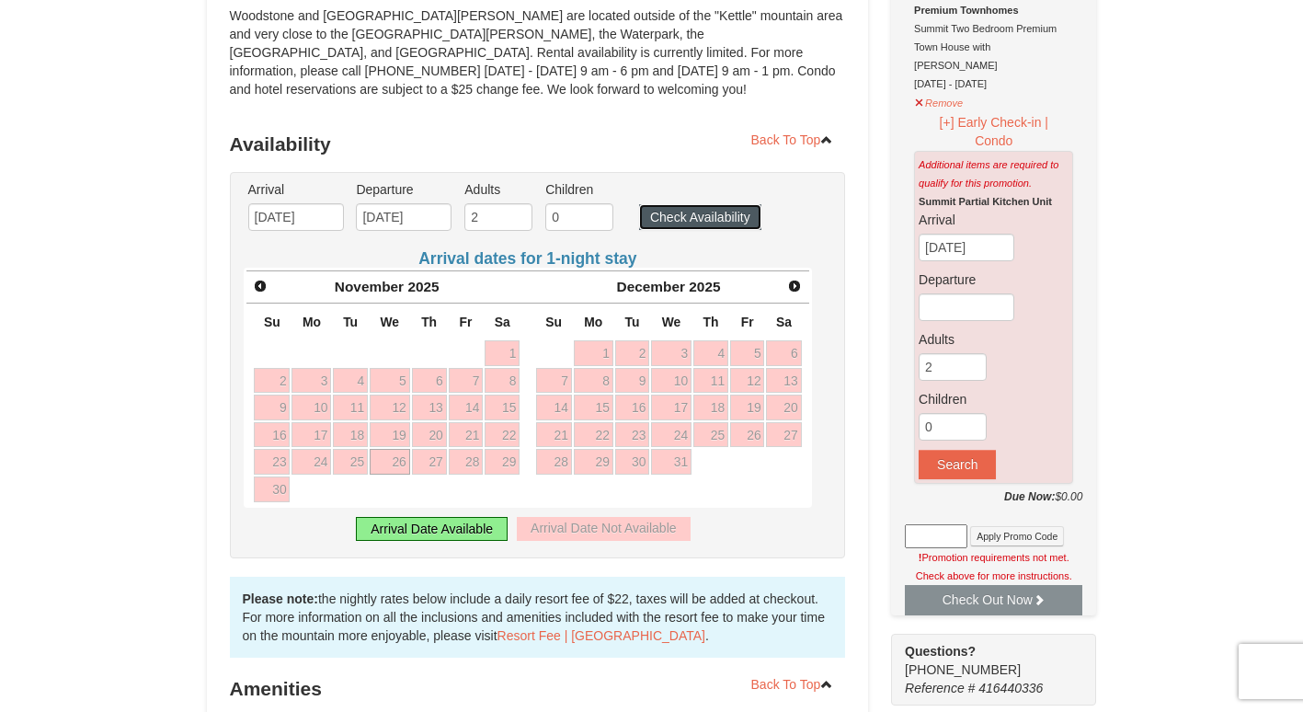
click at [701, 217] on button "Check Availability" at bounding box center [700, 217] width 122 height 26
